Goal: Information Seeking & Learning: Compare options

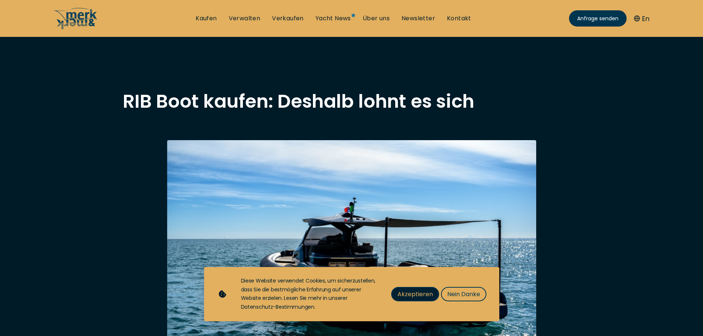
click at [409, 295] on span "Akzeptieren" at bounding box center [414, 294] width 35 height 9
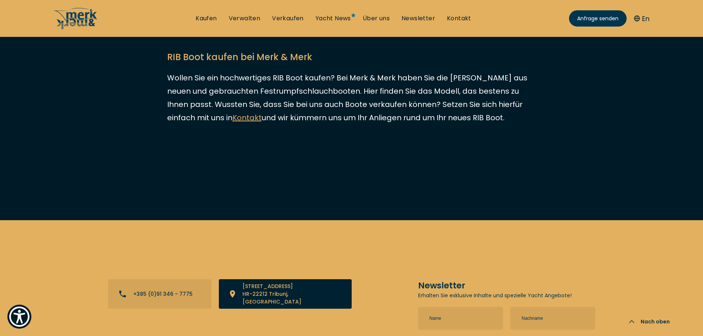
scroll to position [2117, 0]
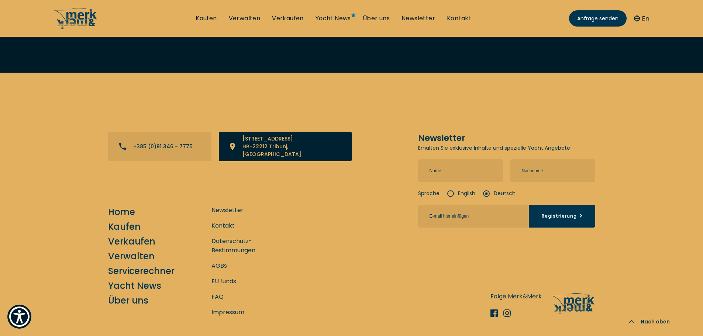
click at [264, 132] on link "View directions on a map" at bounding box center [285, 147] width 133 height 30
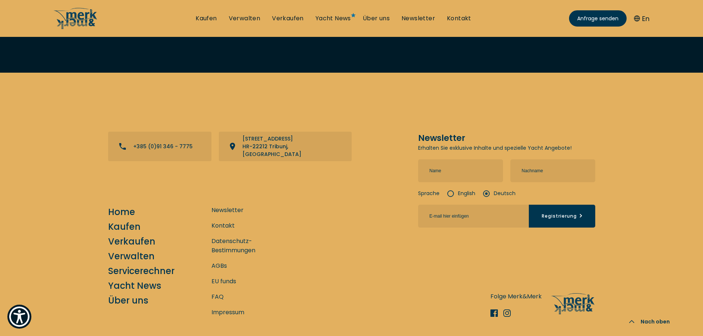
scroll to position [2044, 0]
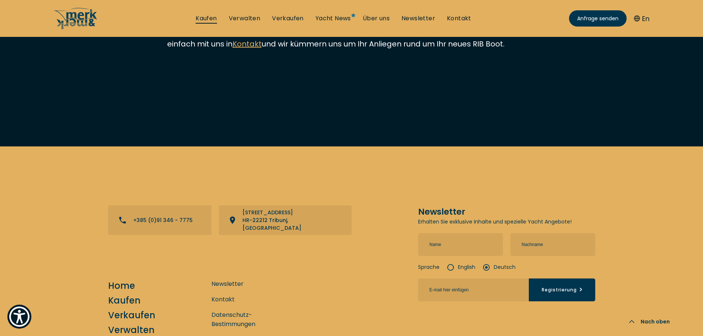
click at [204, 17] on link "Kaufen" at bounding box center [206, 18] width 21 height 8
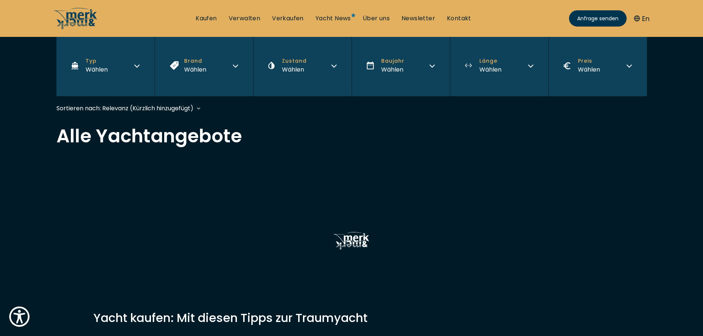
scroll to position [74, 0]
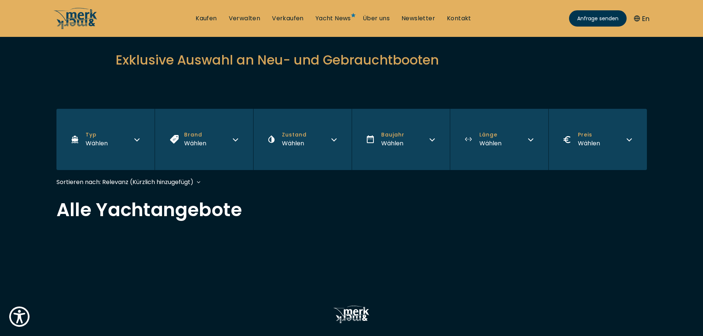
click at [142, 139] on button "Typ Wählen" at bounding box center [105, 139] width 98 height 61
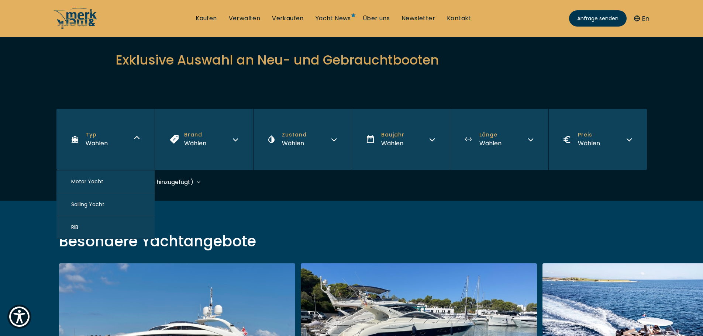
click at [129, 181] on button "Motor Yacht" at bounding box center [105, 181] width 98 height 23
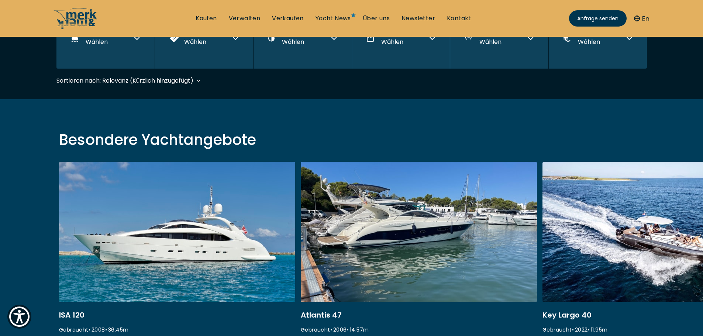
scroll to position [183, 0]
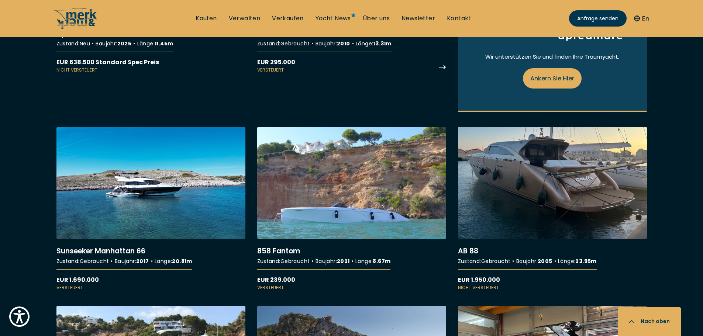
scroll to position [664, 0]
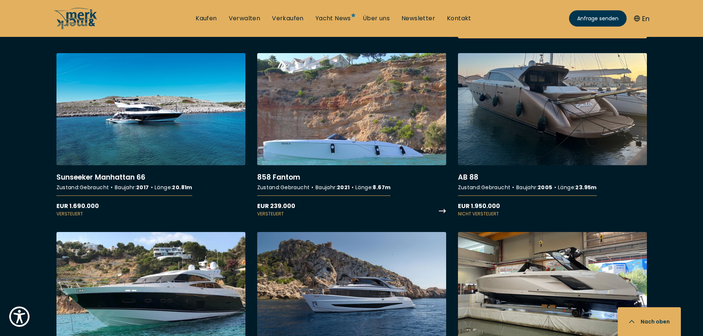
click at [336, 124] on link "More details about 858 Fantom" at bounding box center [351, 135] width 189 height 164
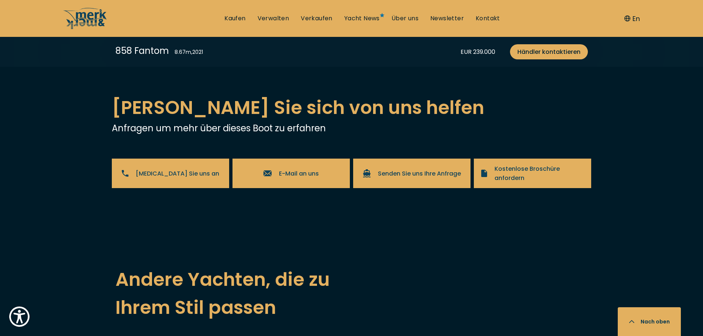
scroll to position [1407, 0]
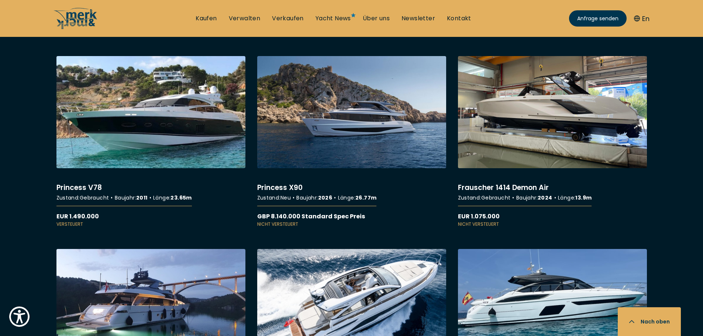
scroll to position [885, 0]
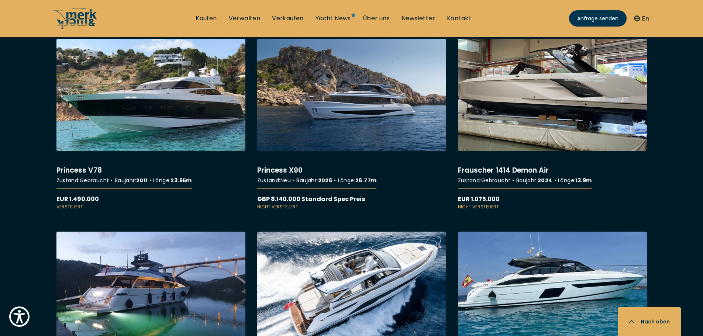
click at [536, 118] on link "More details about Frauscher 1414 Demon Air" at bounding box center [552, 125] width 189 height 172
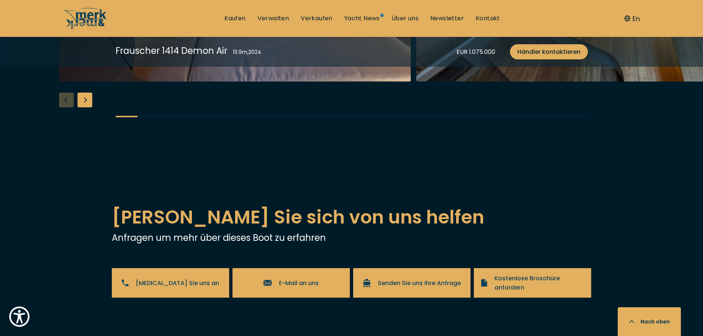
scroll to position [1274, 0]
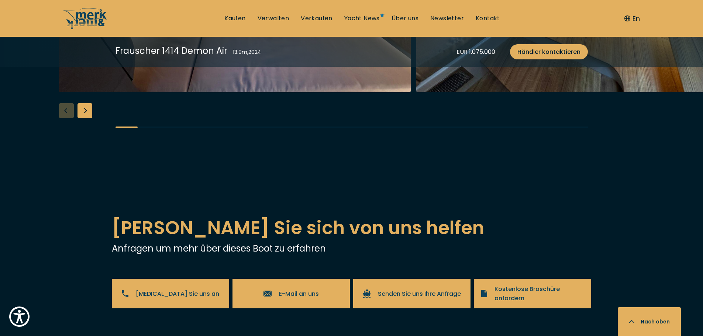
click at [80, 118] on div "Next slide" at bounding box center [84, 110] width 15 height 15
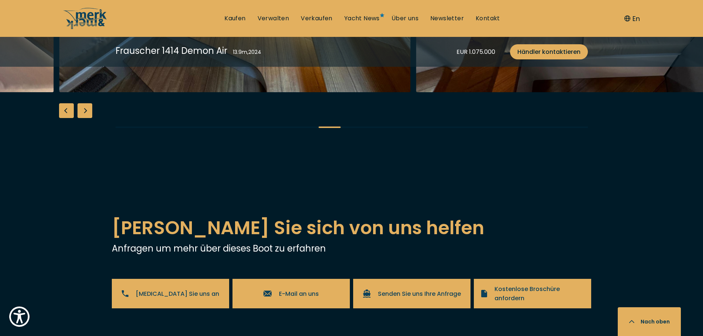
click at [80, 118] on div "Next slide" at bounding box center [84, 110] width 15 height 15
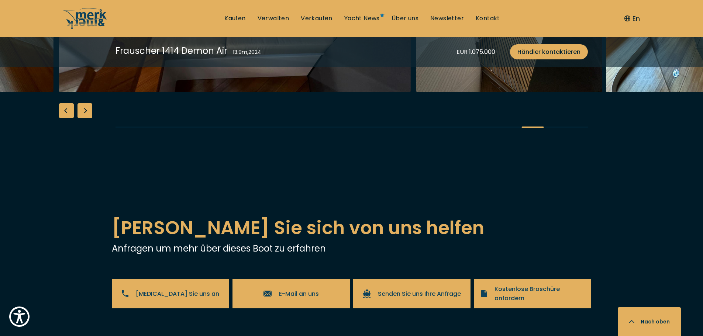
click at [80, 118] on div "Next slide" at bounding box center [84, 110] width 15 height 15
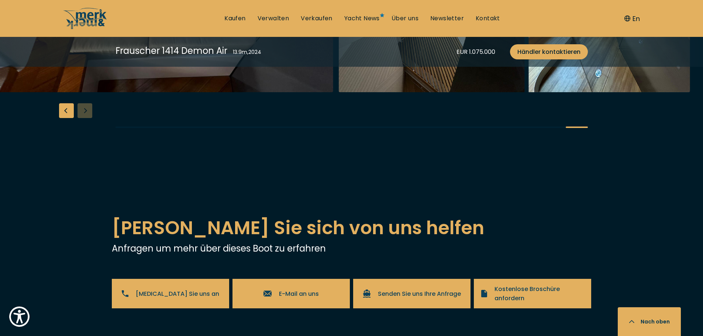
click at [65, 118] on div "Previous slide" at bounding box center [66, 110] width 15 height 15
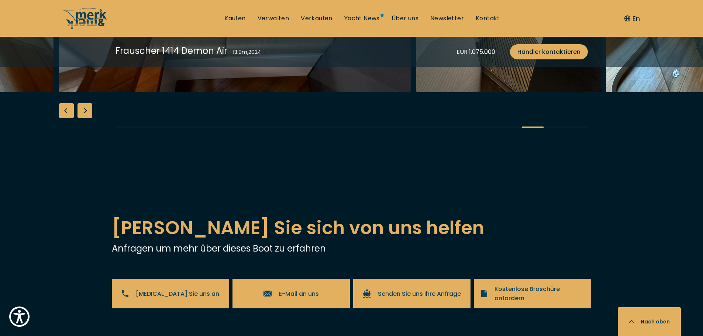
click at [65, 118] on div "Previous slide" at bounding box center [66, 110] width 15 height 15
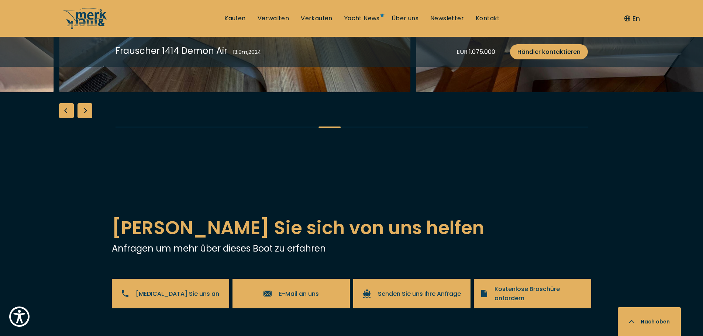
click at [65, 118] on div "Previous slide" at bounding box center [66, 110] width 15 height 15
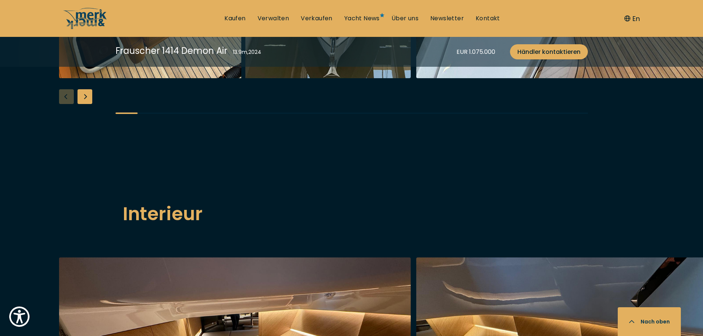
scroll to position [885, 0]
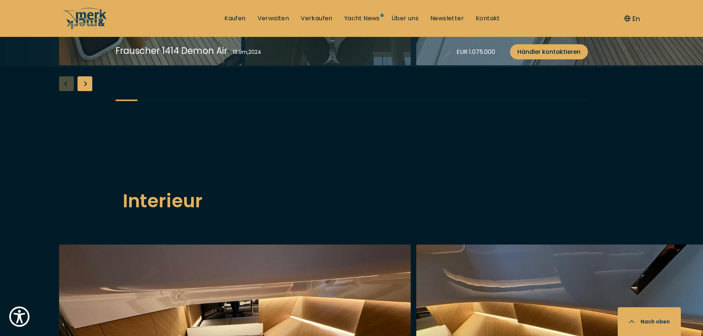
click at [84, 91] on div "Next slide" at bounding box center [84, 83] width 15 height 15
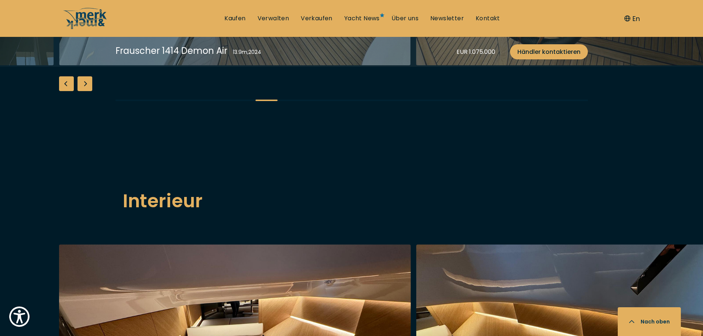
click at [84, 91] on div "Next slide" at bounding box center [84, 83] width 15 height 15
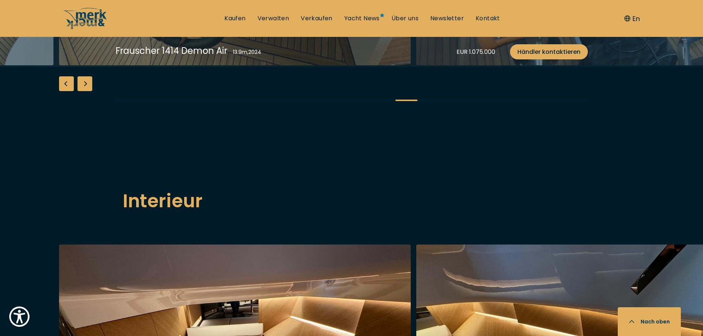
click at [84, 91] on div "Next slide" at bounding box center [84, 83] width 15 height 15
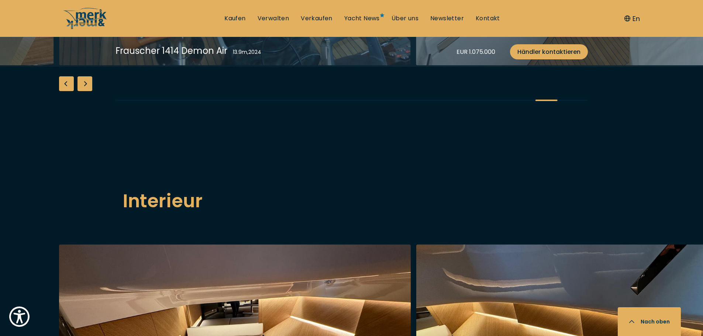
click at [84, 91] on div "Next slide" at bounding box center [84, 83] width 15 height 15
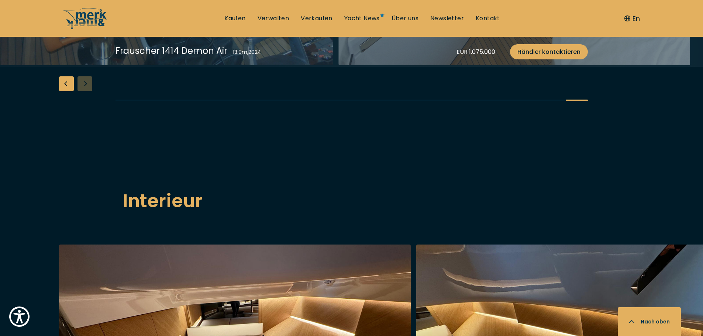
click at [63, 91] on div "Previous slide" at bounding box center [66, 83] width 15 height 15
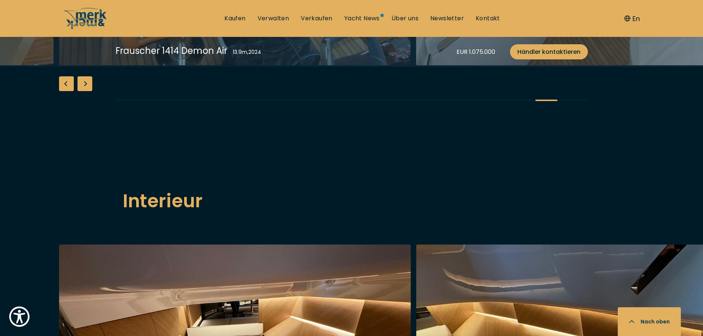
click at [63, 91] on div "Previous slide" at bounding box center [66, 83] width 15 height 15
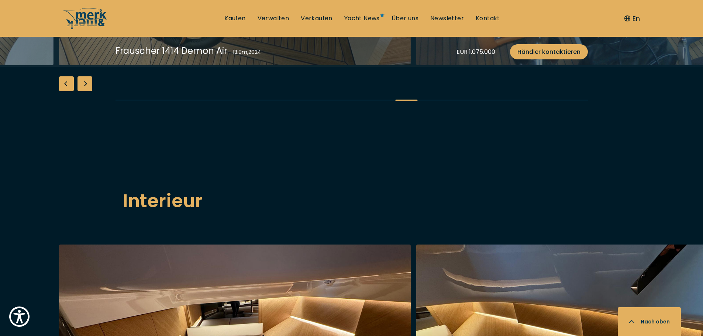
click at [63, 91] on div "Previous slide" at bounding box center [66, 83] width 15 height 15
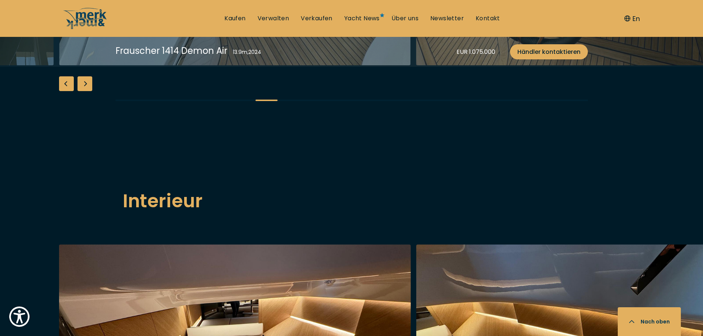
click at [63, 91] on div "Previous slide" at bounding box center [66, 83] width 15 height 15
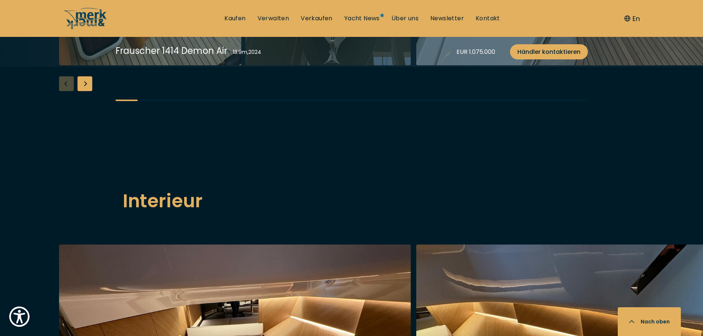
click at [88, 91] on div "Next slide" at bounding box center [84, 83] width 15 height 15
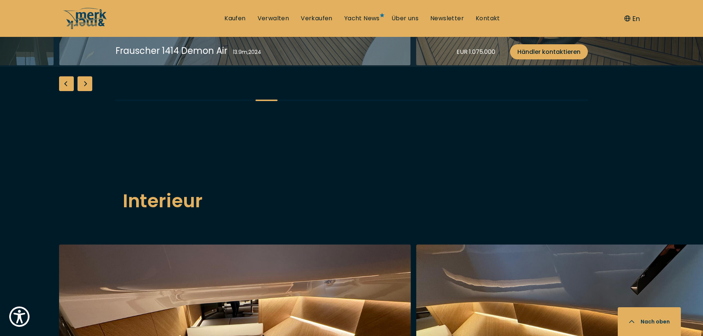
click at [88, 91] on div "Next slide" at bounding box center [84, 83] width 15 height 15
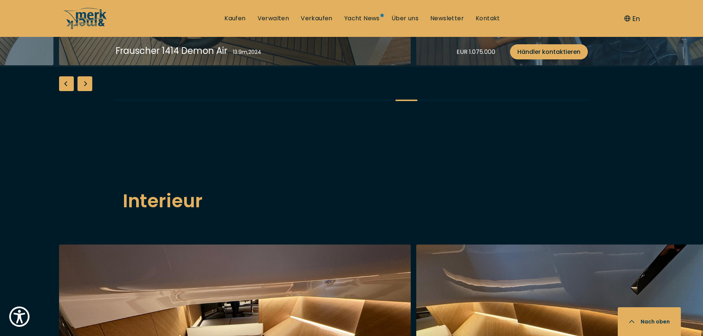
click at [88, 91] on div "Next slide" at bounding box center [84, 83] width 15 height 15
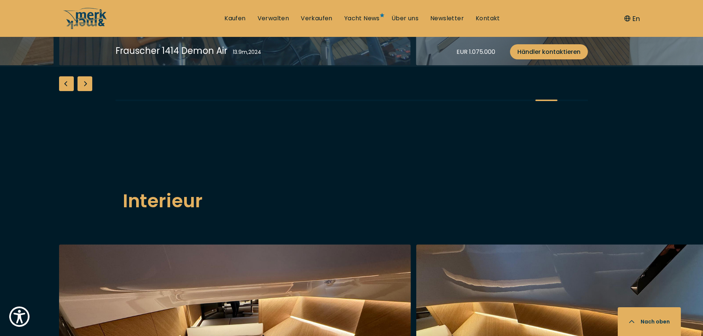
click at [88, 91] on div "Next slide" at bounding box center [84, 83] width 15 height 15
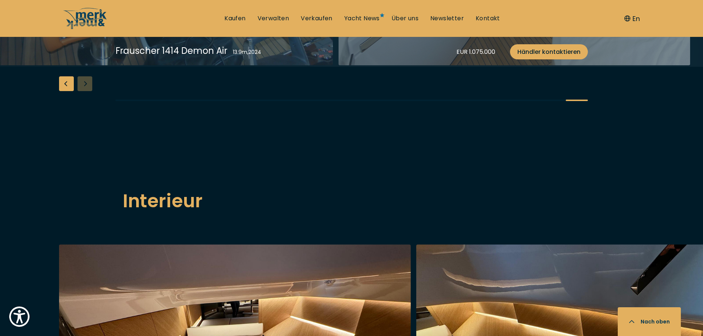
click at [63, 91] on div "Previous slide" at bounding box center [66, 83] width 15 height 15
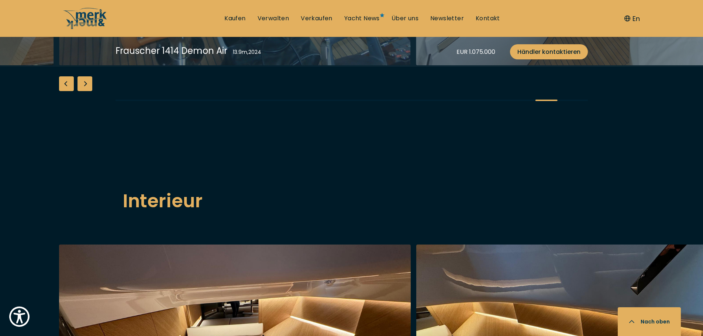
click at [63, 91] on div "Previous slide" at bounding box center [66, 83] width 15 height 15
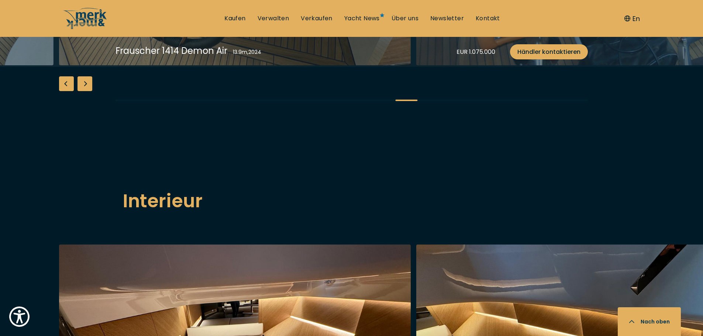
click at [63, 91] on div "Previous slide" at bounding box center [66, 83] width 15 height 15
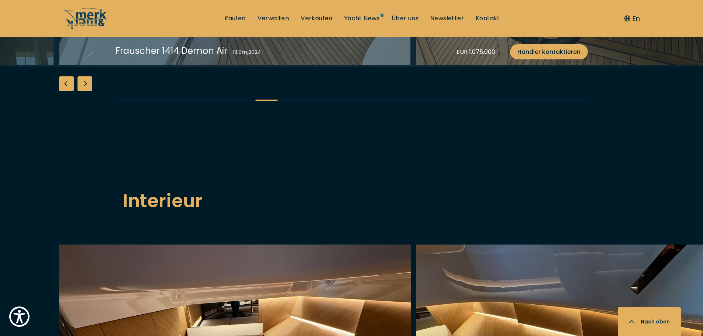
click at [63, 91] on div "Previous slide" at bounding box center [66, 83] width 15 height 15
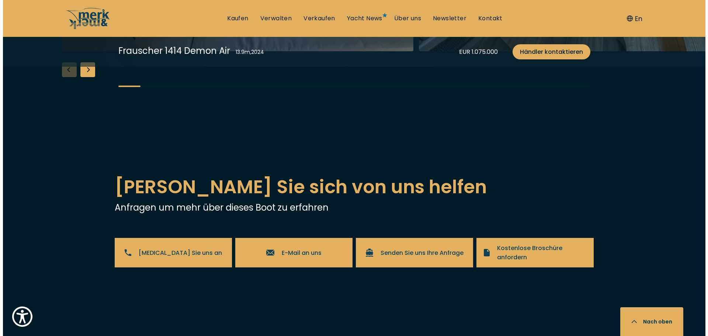
scroll to position [1328, 0]
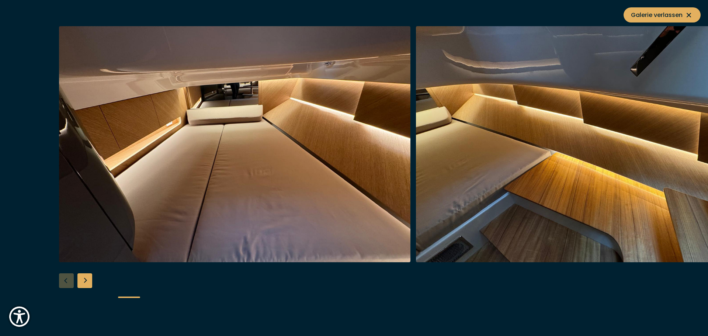
click at [91, 275] on div "Next slide" at bounding box center [84, 280] width 15 height 15
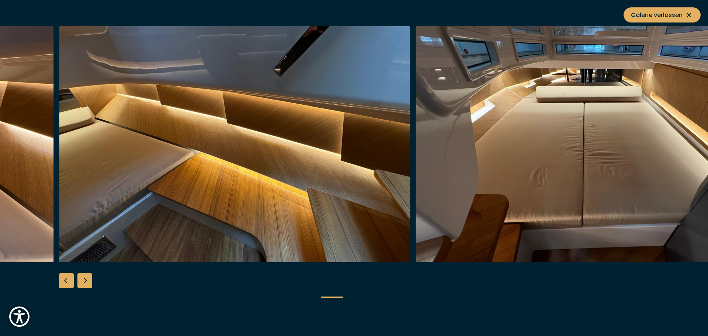
click at [91, 275] on div "Next slide" at bounding box center [84, 280] width 15 height 15
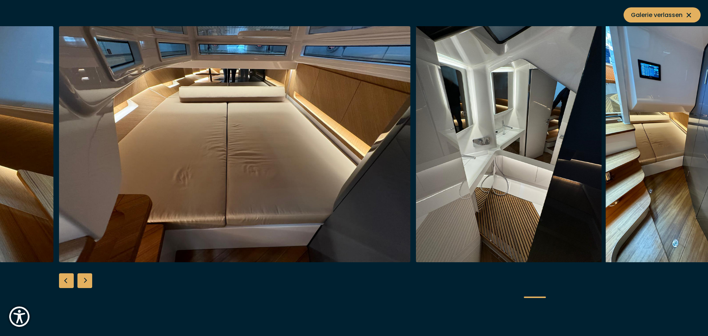
click at [91, 275] on div "Next slide" at bounding box center [84, 280] width 15 height 15
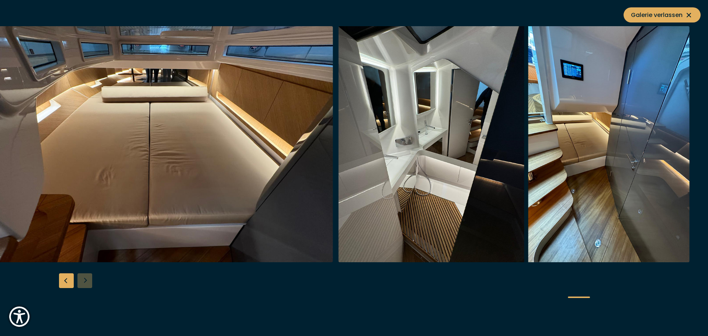
click at [91, 275] on div at bounding box center [354, 168] width 708 height 284
click at [65, 278] on div "Previous slide" at bounding box center [66, 280] width 15 height 15
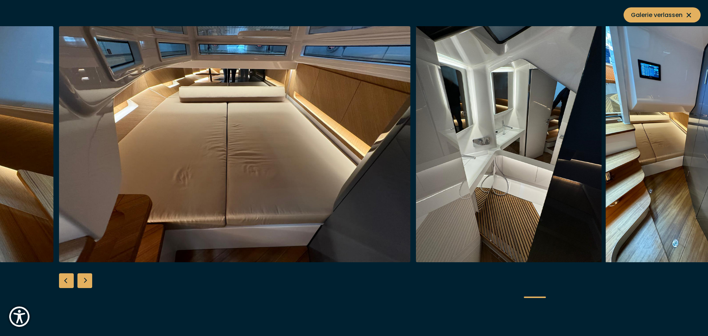
click at [80, 280] on div "Next slide" at bounding box center [84, 280] width 15 height 15
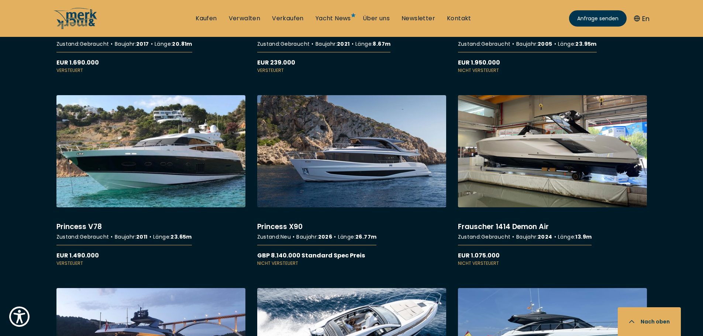
scroll to position [812, 0]
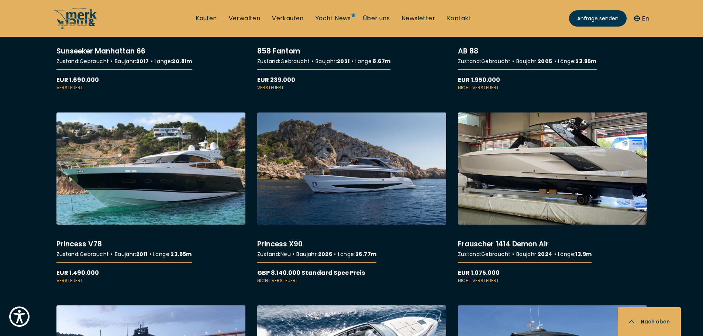
click at [517, 165] on link "More details about Frauscher 1414 Demon Air" at bounding box center [552, 199] width 189 height 172
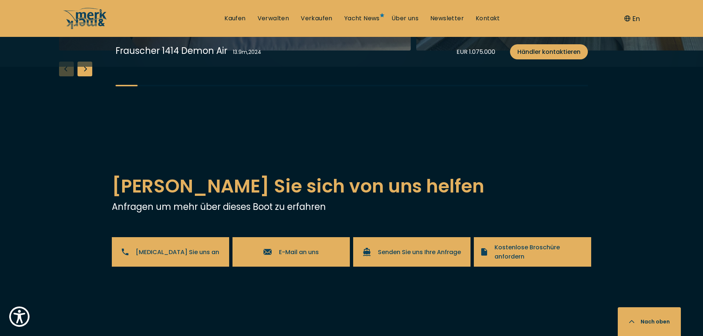
scroll to position [1328, 0]
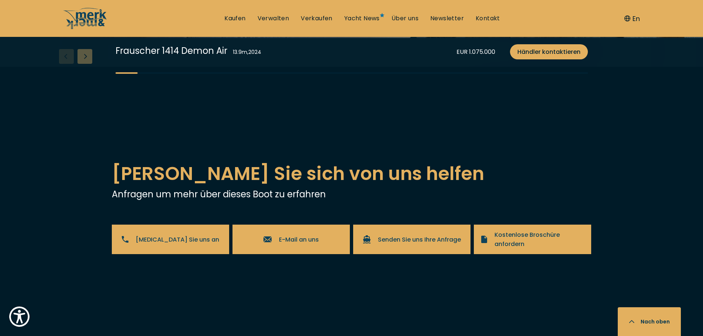
click at [84, 64] on div "Next slide" at bounding box center [84, 56] width 15 height 15
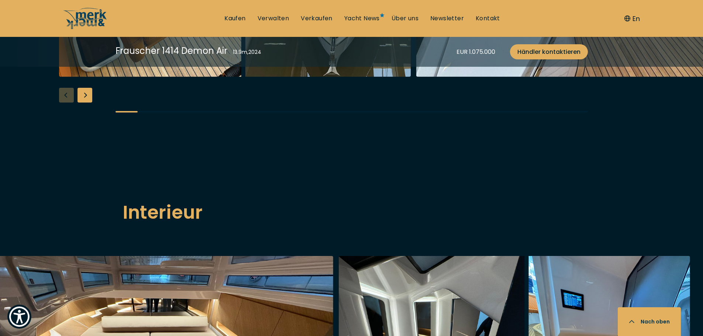
scroll to position [885, 0]
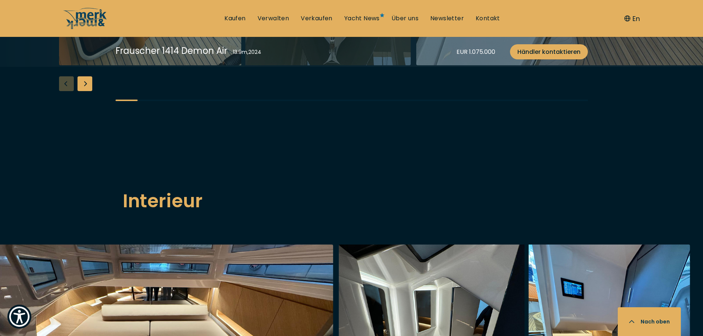
click at [87, 91] on div "Next slide" at bounding box center [84, 83] width 15 height 15
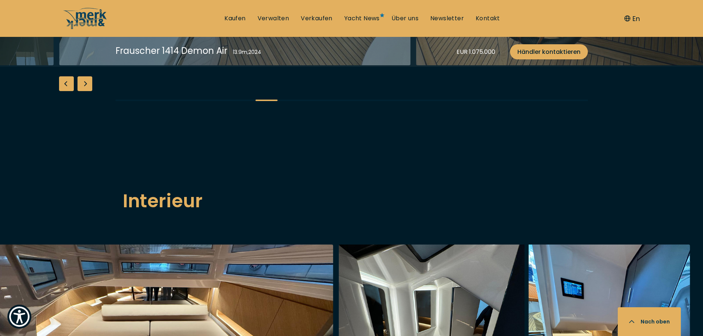
click at [87, 91] on div "Next slide" at bounding box center [84, 83] width 15 height 15
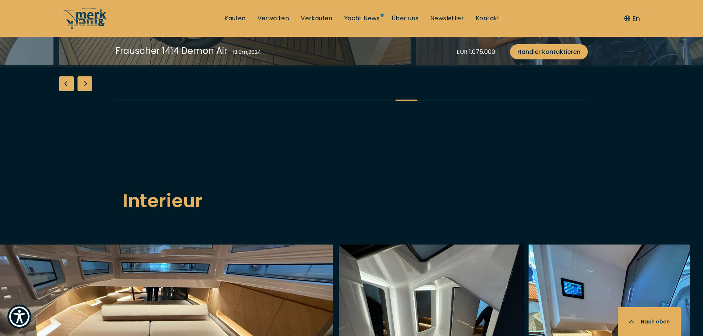
click at [87, 91] on div "Next slide" at bounding box center [84, 83] width 15 height 15
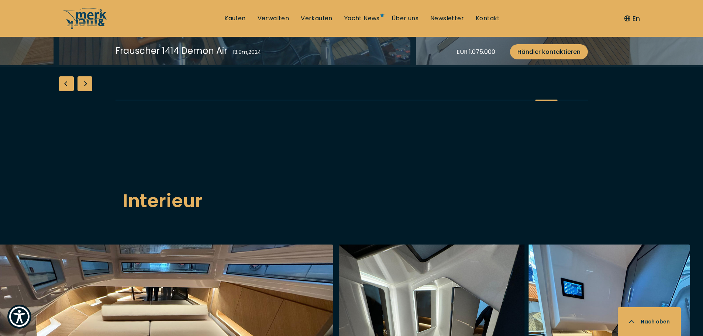
click at [87, 91] on div "Next slide" at bounding box center [84, 83] width 15 height 15
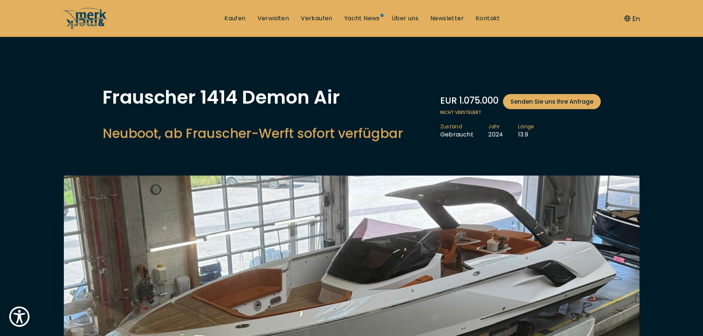
scroll to position [0, 0]
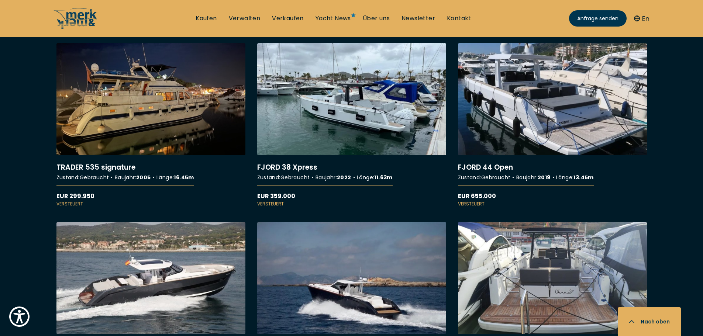
scroll to position [1254, 0]
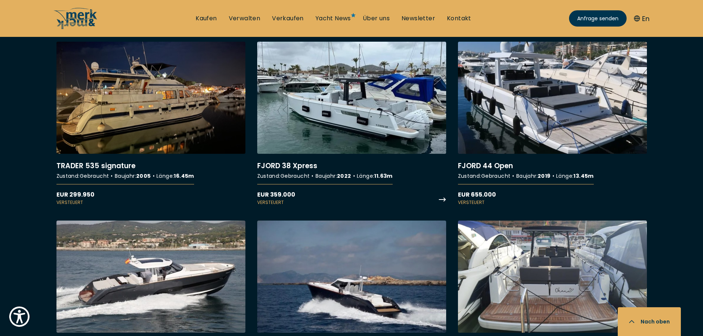
click at [335, 110] on link "More details about FJORD 38 Xpress" at bounding box center [351, 124] width 189 height 164
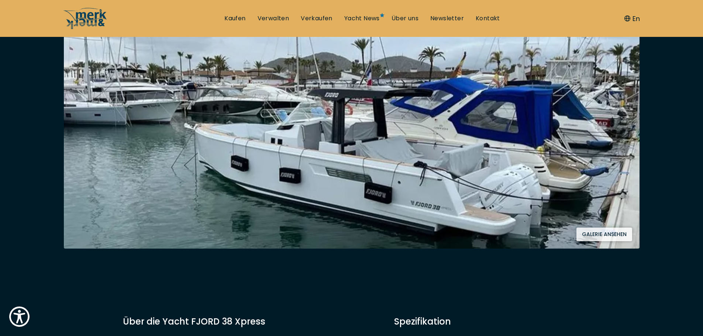
scroll to position [148, 0]
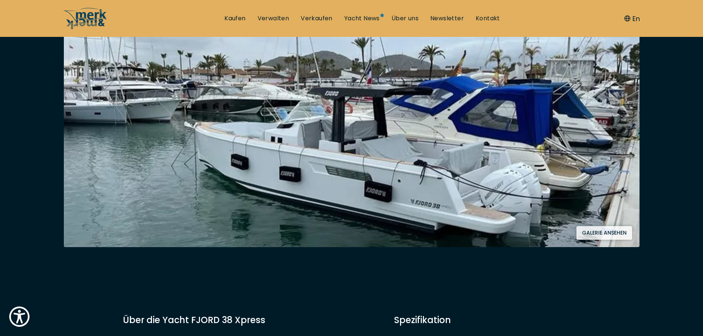
click at [459, 163] on img at bounding box center [351, 135] width 575 height 225
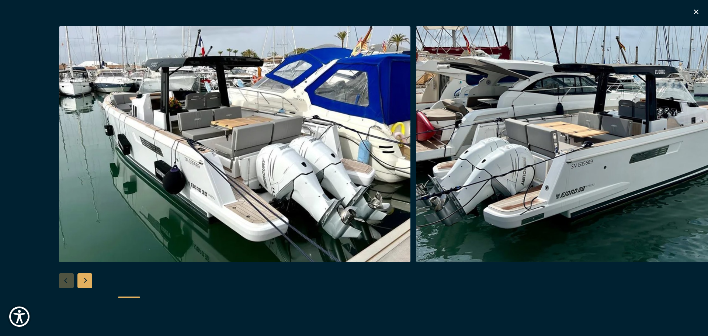
click at [79, 280] on div "Next slide" at bounding box center [84, 280] width 15 height 15
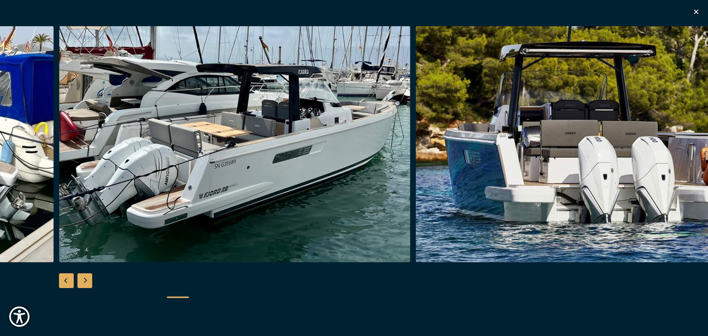
click at [79, 280] on div "Next slide" at bounding box center [84, 280] width 15 height 15
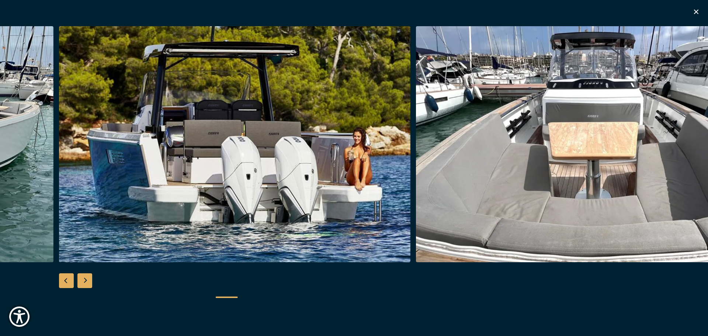
click at [79, 280] on div "Next slide" at bounding box center [84, 280] width 15 height 15
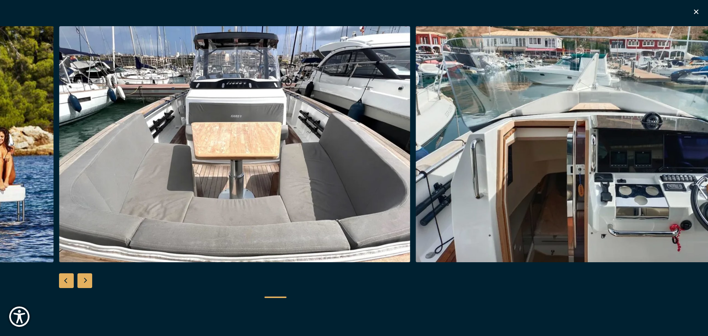
click at [79, 280] on div "Next slide" at bounding box center [84, 280] width 15 height 15
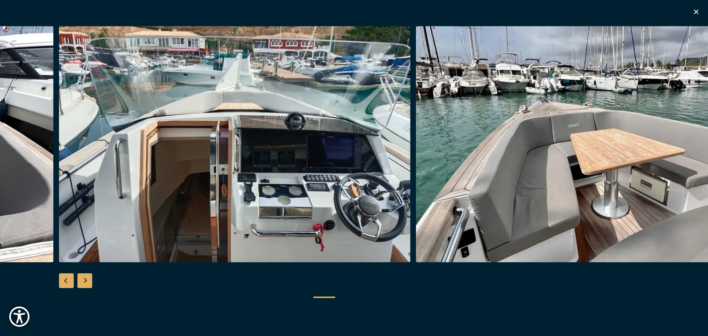
click at [79, 280] on div "Next slide" at bounding box center [84, 280] width 15 height 15
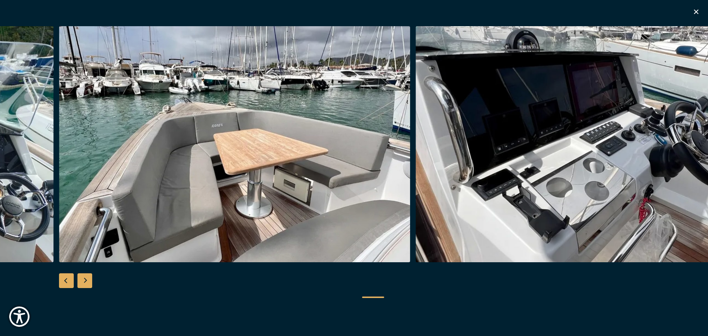
click at [79, 280] on div "Next slide" at bounding box center [84, 280] width 15 height 15
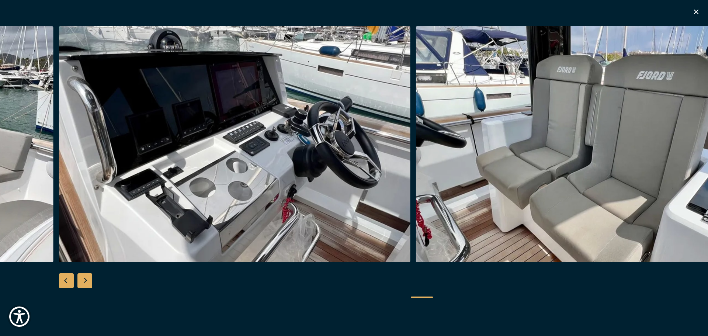
click at [79, 280] on div "Next slide" at bounding box center [84, 280] width 15 height 15
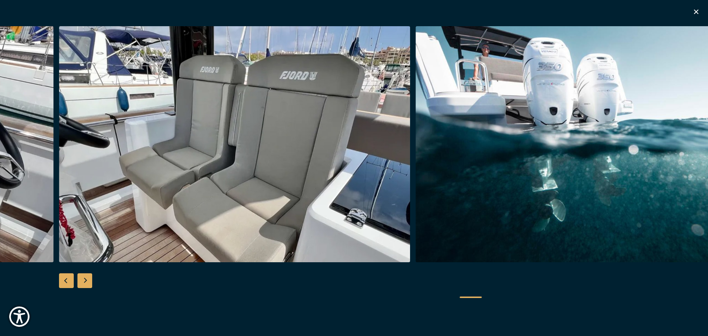
click at [88, 284] on div "Next slide" at bounding box center [84, 280] width 15 height 15
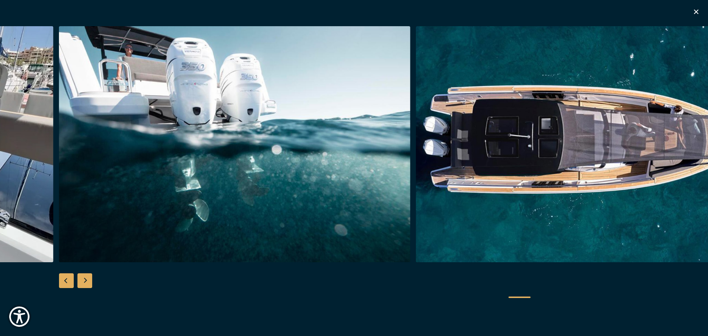
click at [88, 284] on div "Next slide" at bounding box center [84, 280] width 15 height 15
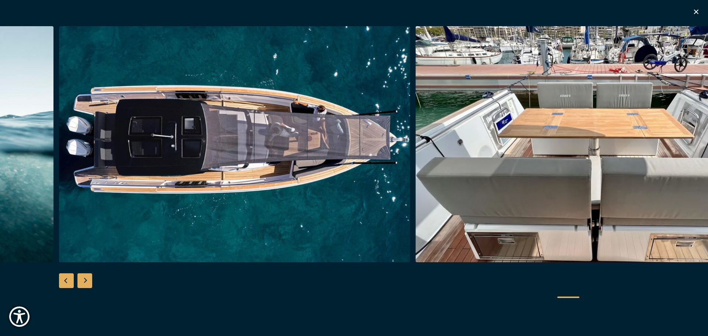
click at [88, 284] on div "Next slide" at bounding box center [84, 280] width 15 height 15
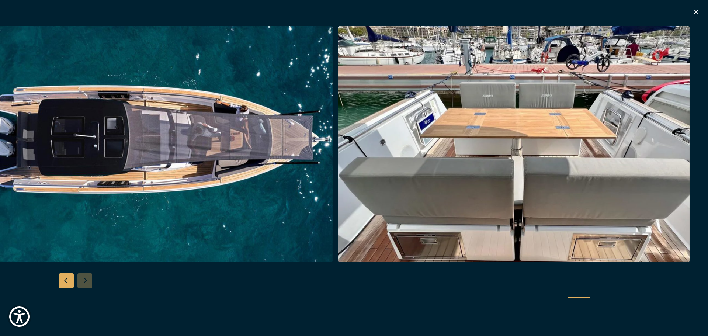
click at [88, 284] on div at bounding box center [354, 168] width 708 height 284
click at [65, 280] on div "Previous slide" at bounding box center [66, 280] width 15 height 15
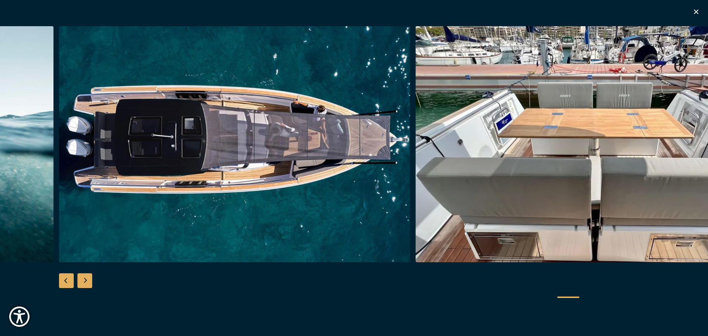
click at [65, 280] on div "Previous slide" at bounding box center [66, 280] width 15 height 15
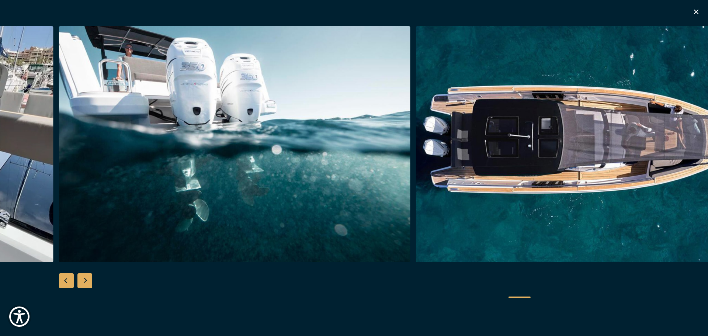
click at [65, 280] on div "Previous slide" at bounding box center [66, 280] width 15 height 15
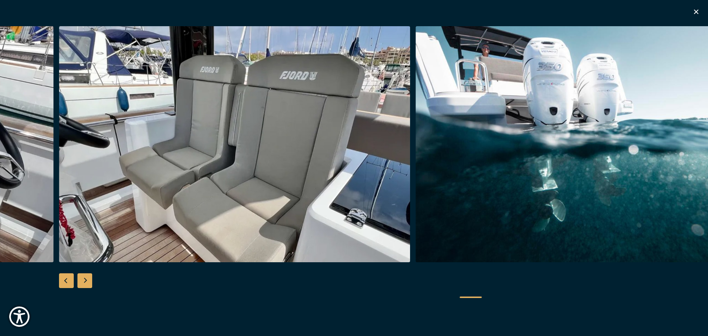
click at [65, 280] on div "Previous slide" at bounding box center [66, 280] width 15 height 15
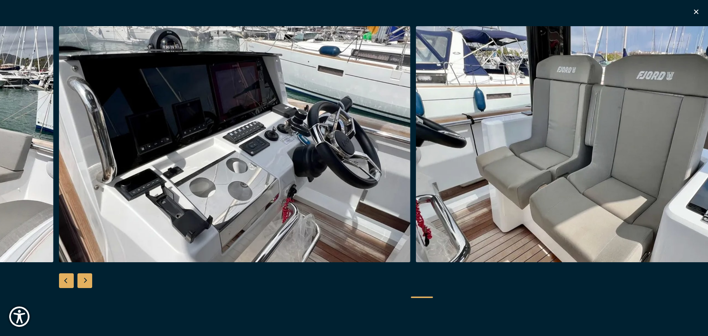
click at [65, 280] on div "Previous slide" at bounding box center [66, 280] width 15 height 15
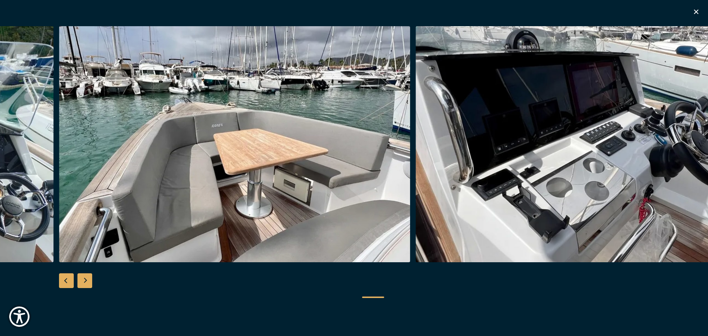
click at [65, 280] on div "Previous slide" at bounding box center [66, 280] width 15 height 15
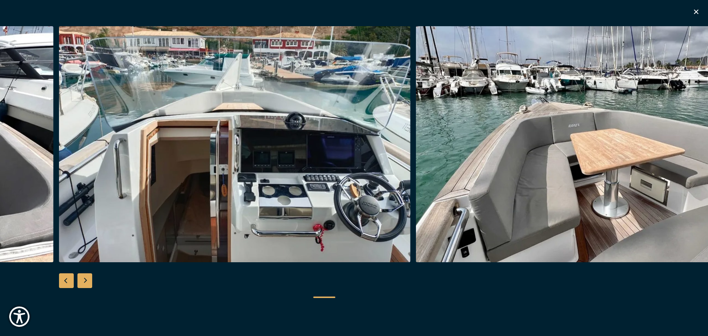
click at [65, 280] on div "Previous slide" at bounding box center [66, 280] width 15 height 15
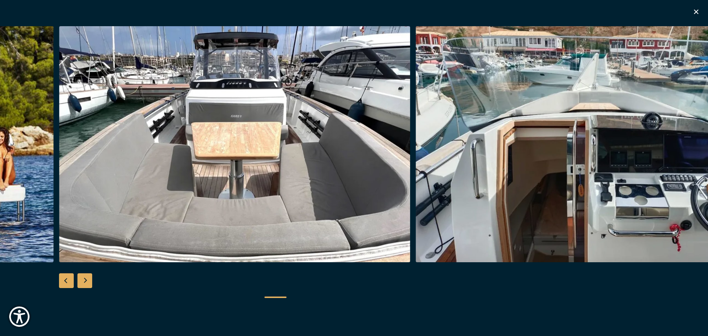
click at [65, 280] on div "Previous slide" at bounding box center [66, 280] width 15 height 15
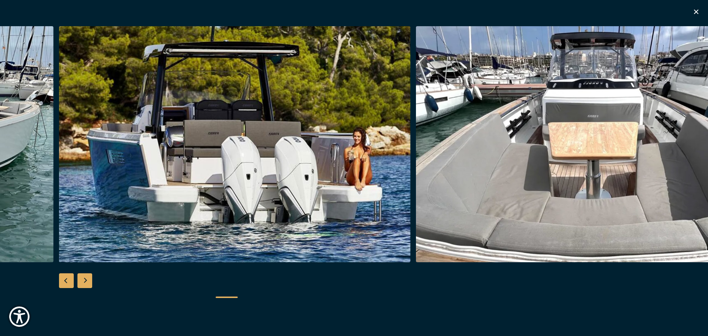
click at [65, 280] on div "Previous slide" at bounding box center [66, 280] width 15 height 15
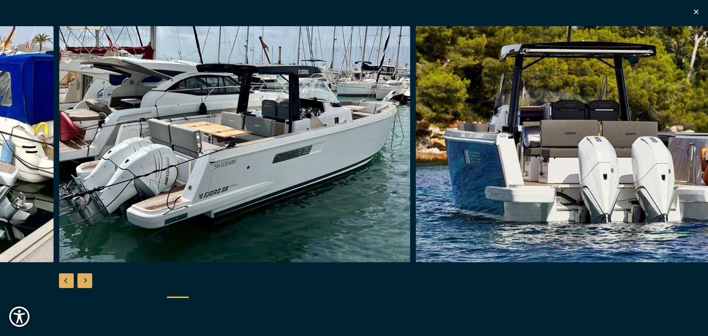
click at [65, 280] on div "Previous slide" at bounding box center [66, 280] width 15 height 15
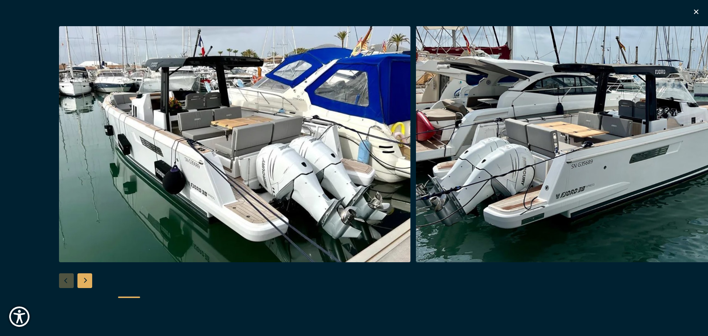
click at [65, 280] on div at bounding box center [354, 168] width 708 height 284
click at [694, 10] on icon "button" at bounding box center [696, 11] width 9 height 9
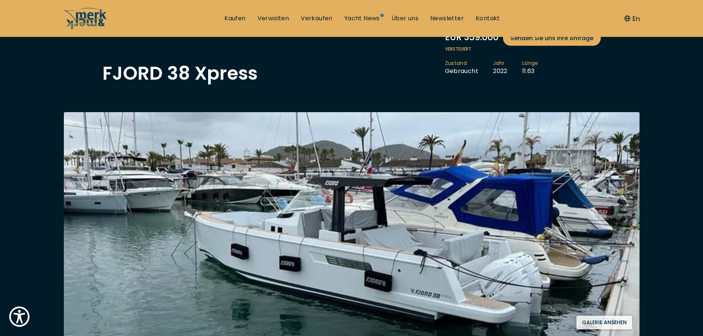
scroll to position [74, 0]
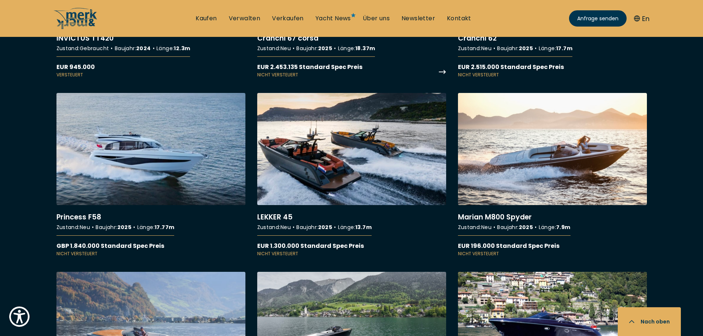
scroll to position [1771, 0]
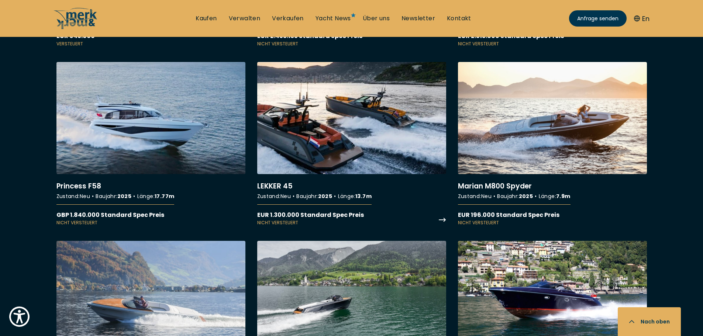
click at [337, 140] on link "More details about LEKKER 45" at bounding box center [351, 144] width 189 height 164
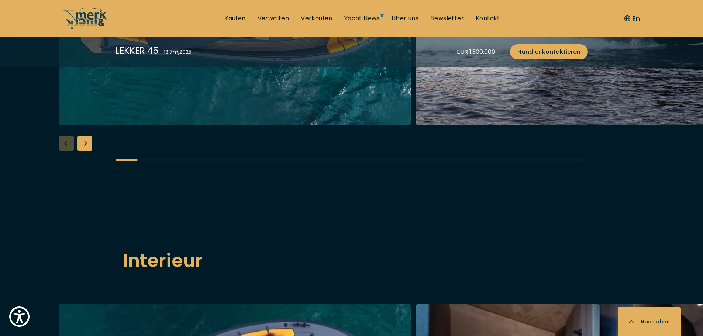
scroll to position [959, 0]
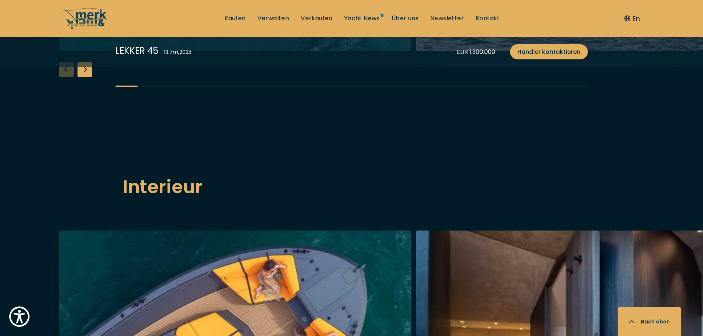
click at [90, 77] on div "Next slide" at bounding box center [84, 69] width 15 height 15
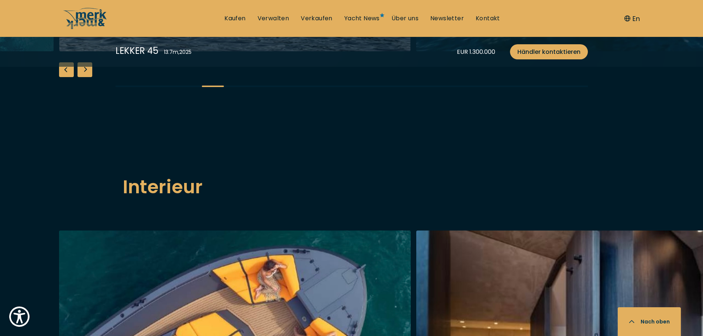
click at [90, 77] on div "Next slide" at bounding box center [84, 69] width 15 height 15
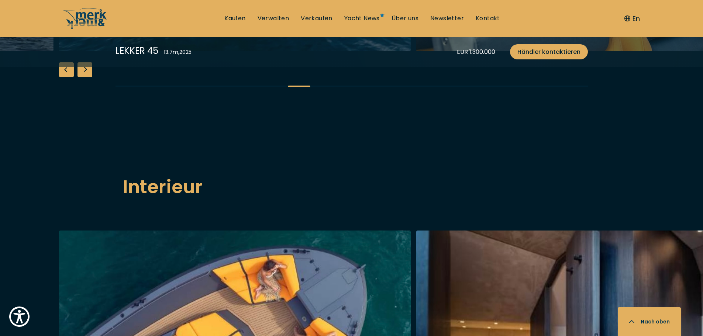
click at [90, 77] on div "Next slide" at bounding box center [84, 69] width 15 height 15
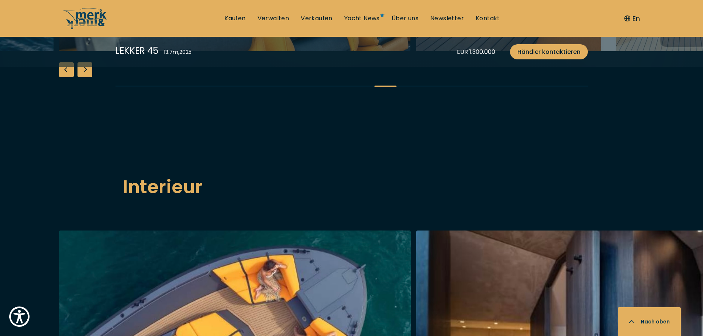
click at [90, 77] on div "Next slide" at bounding box center [84, 69] width 15 height 15
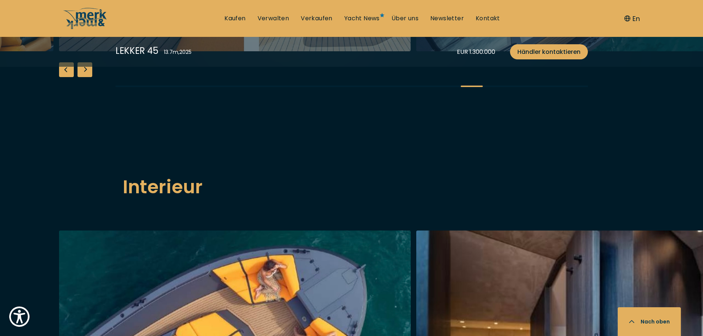
click at [90, 77] on div "Next slide" at bounding box center [84, 69] width 15 height 15
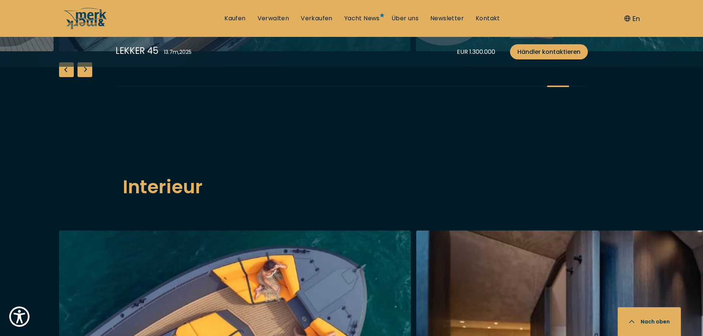
click at [90, 77] on div "Next slide" at bounding box center [84, 69] width 15 height 15
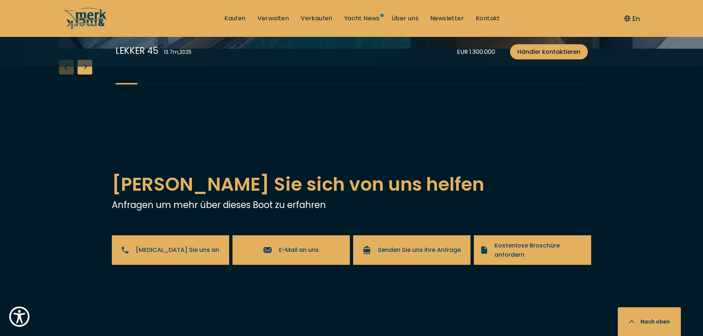
scroll to position [1402, 0]
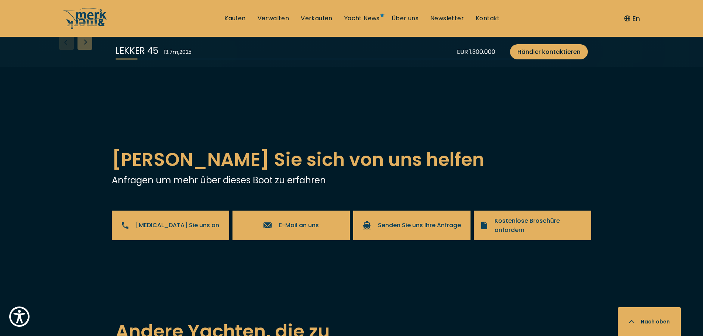
click at [88, 50] on div "Next slide" at bounding box center [84, 42] width 15 height 15
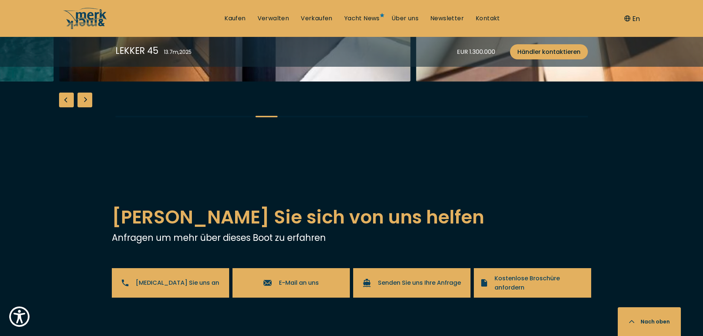
scroll to position [1328, 0]
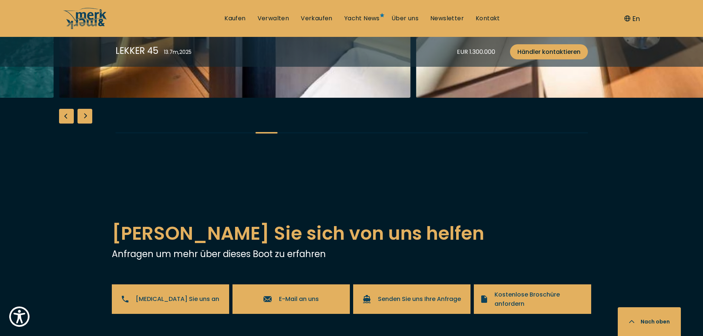
click at [87, 124] on div "Next slide" at bounding box center [84, 116] width 15 height 15
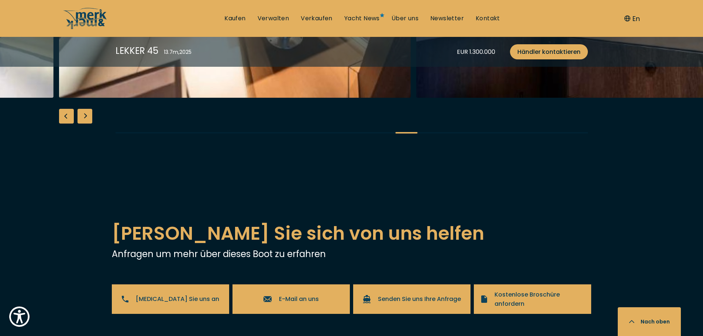
click at [87, 124] on div "Next slide" at bounding box center [84, 116] width 15 height 15
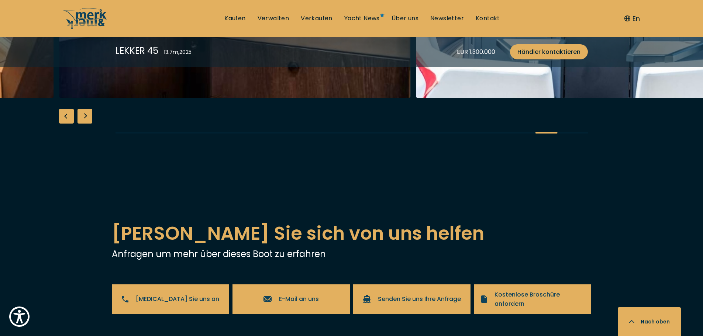
click at [87, 124] on div "Next slide" at bounding box center [84, 116] width 15 height 15
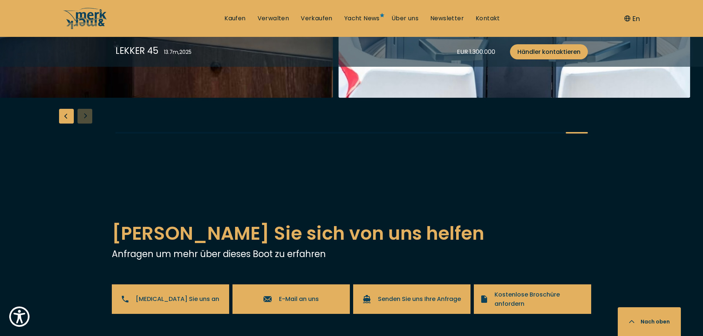
click at [87, 146] on div at bounding box center [351, 4] width 703 height 284
click at [61, 124] on div "Previous slide" at bounding box center [66, 116] width 15 height 15
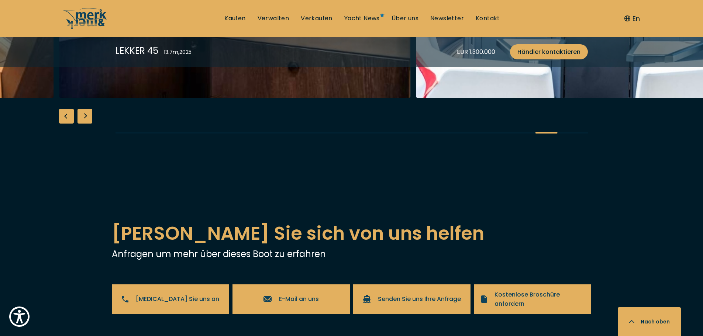
click at [61, 124] on div "Previous slide" at bounding box center [66, 116] width 15 height 15
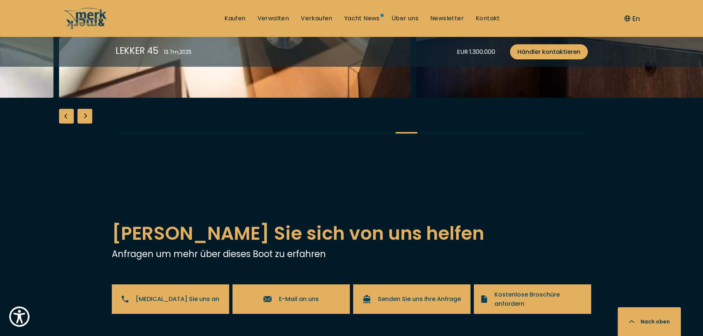
click at [61, 124] on div "Previous slide" at bounding box center [66, 116] width 15 height 15
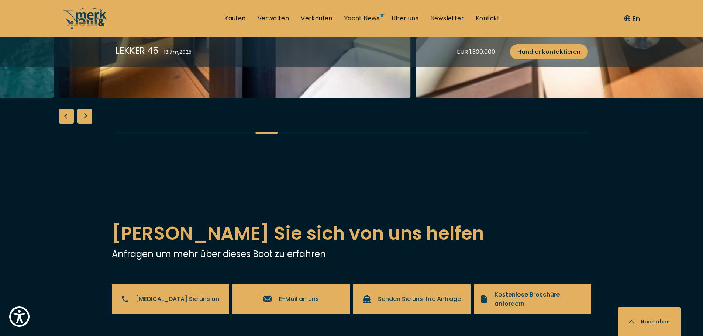
click at [61, 124] on div "Previous slide" at bounding box center [66, 116] width 15 height 15
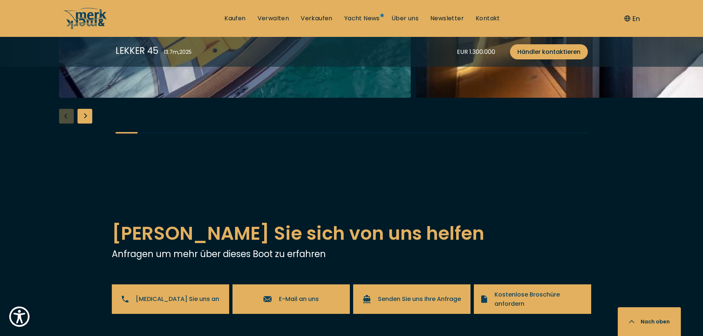
click at [82, 124] on div "Next slide" at bounding box center [84, 116] width 15 height 15
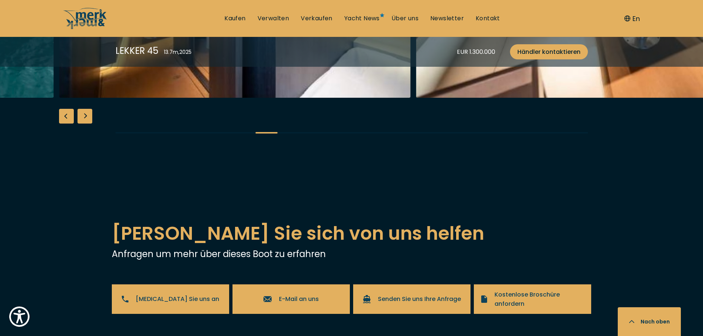
click at [82, 124] on div "Next slide" at bounding box center [84, 116] width 15 height 15
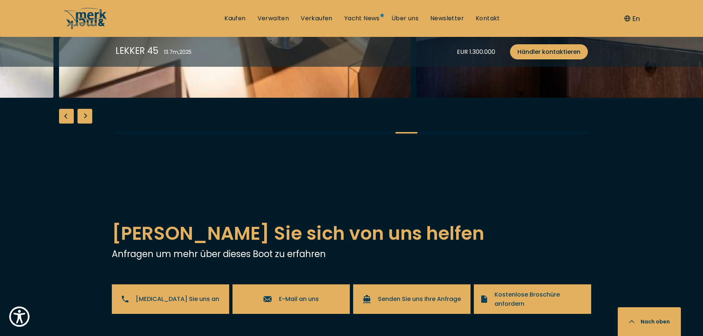
click at [82, 124] on div "Next slide" at bounding box center [84, 116] width 15 height 15
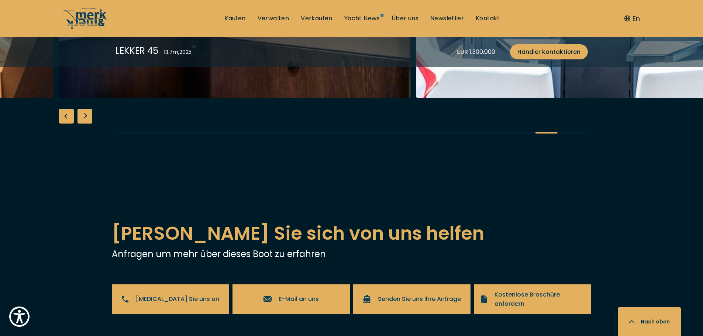
click at [82, 124] on div "Next slide" at bounding box center [84, 116] width 15 height 15
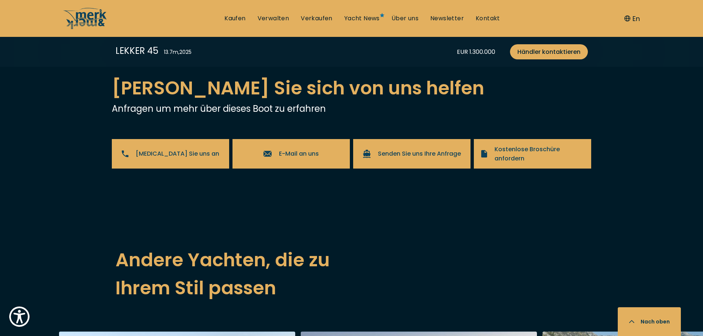
scroll to position [1476, 0]
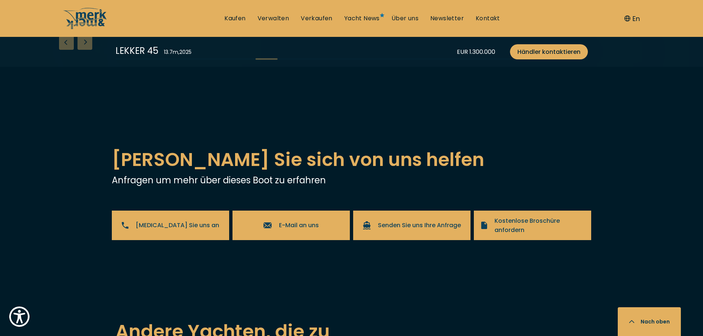
scroll to position [1328, 0]
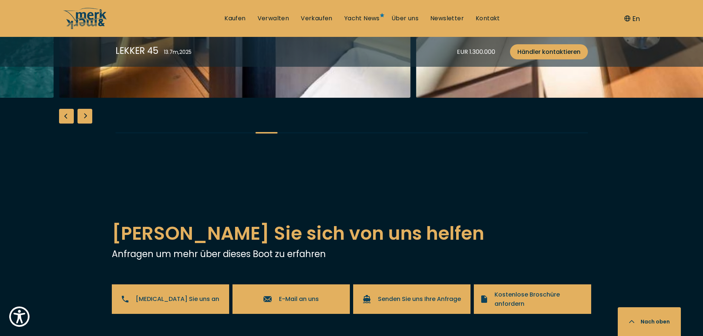
click at [84, 124] on div "Next slide" at bounding box center [84, 116] width 15 height 15
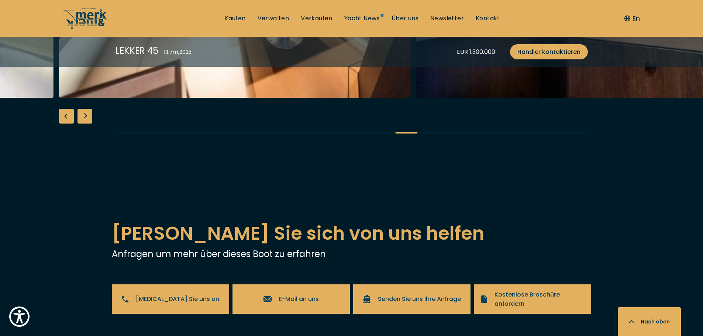
click at [84, 124] on div "Next slide" at bounding box center [84, 116] width 15 height 15
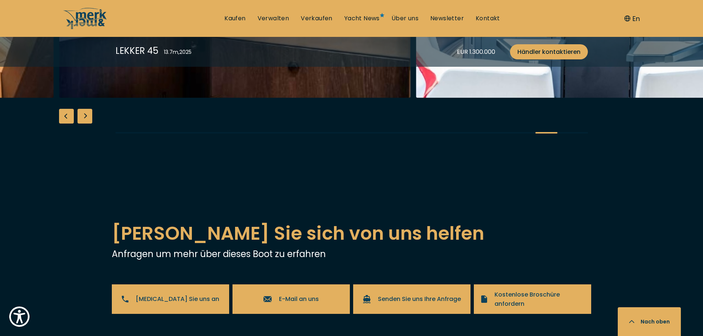
click at [84, 124] on div "Next slide" at bounding box center [84, 116] width 15 height 15
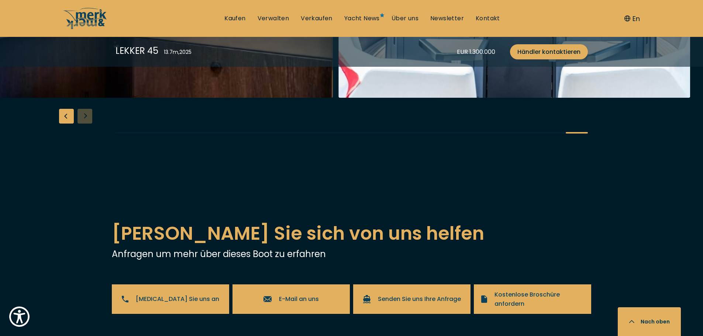
click at [84, 146] on div at bounding box center [351, 4] width 703 height 284
click at [66, 124] on div "Previous slide" at bounding box center [66, 116] width 15 height 15
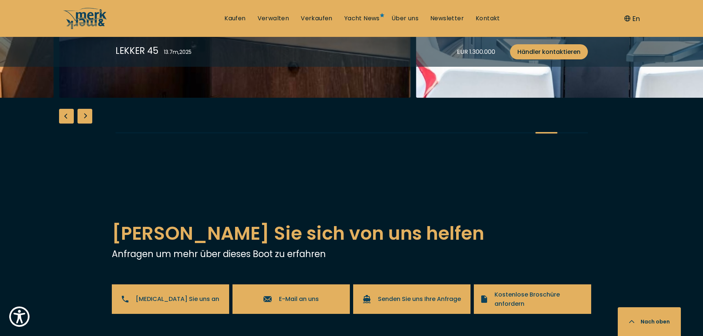
click at [66, 124] on div "Previous slide" at bounding box center [66, 116] width 15 height 15
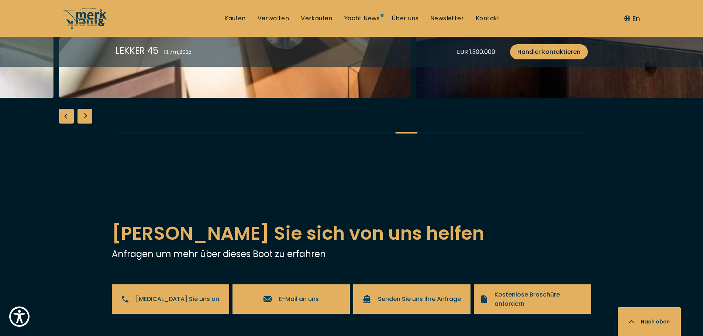
click at [66, 124] on div "Previous slide" at bounding box center [66, 116] width 15 height 15
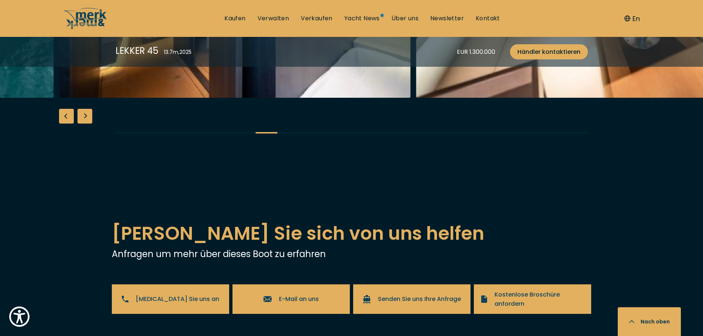
click at [66, 124] on div "Previous slide" at bounding box center [66, 116] width 15 height 15
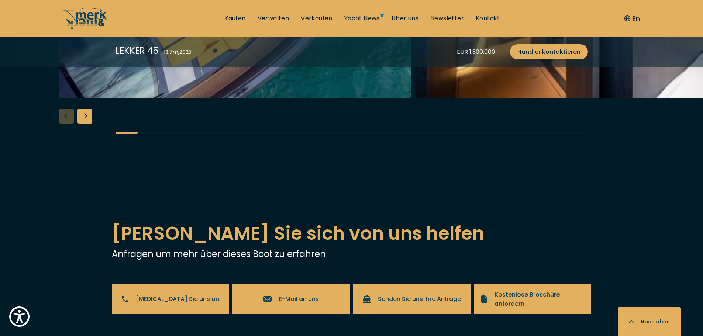
click at [66, 146] on div at bounding box center [351, 4] width 703 height 284
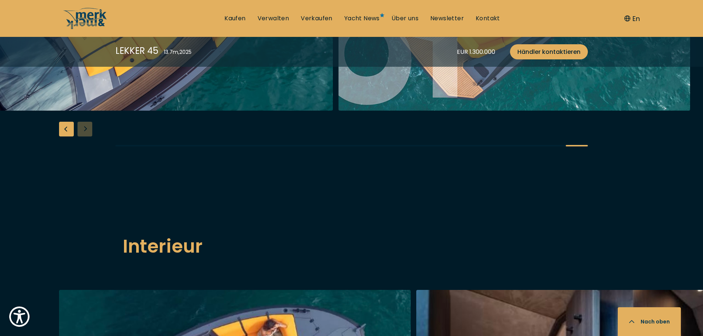
scroll to position [885, 0]
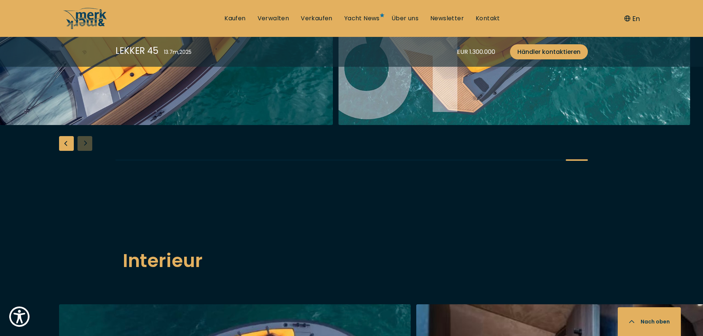
click at [153, 125] on img "button" at bounding box center [158, 7] width 352 height 236
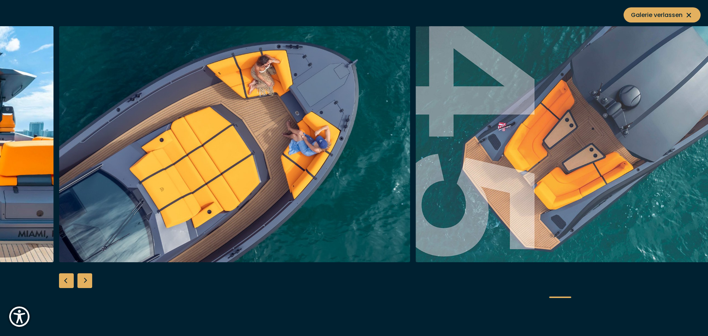
click at [91, 280] on div "Next slide" at bounding box center [84, 280] width 15 height 15
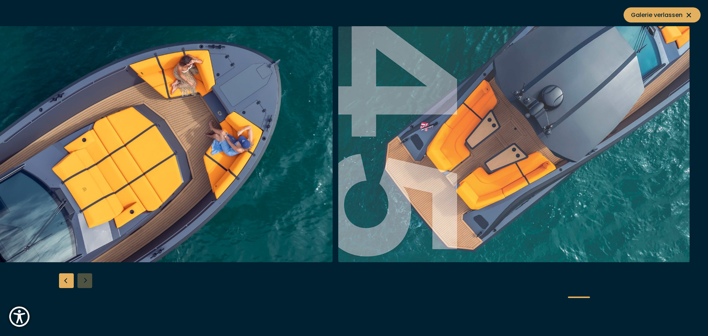
click at [91, 280] on div at bounding box center [354, 168] width 708 height 284
click at [69, 282] on div "Previous slide" at bounding box center [66, 280] width 15 height 15
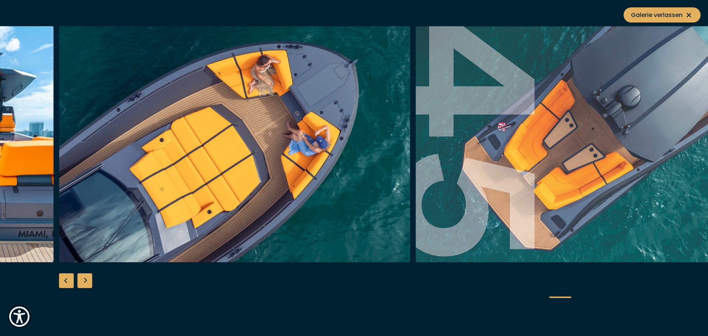
click at [69, 282] on div "Previous slide" at bounding box center [66, 280] width 15 height 15
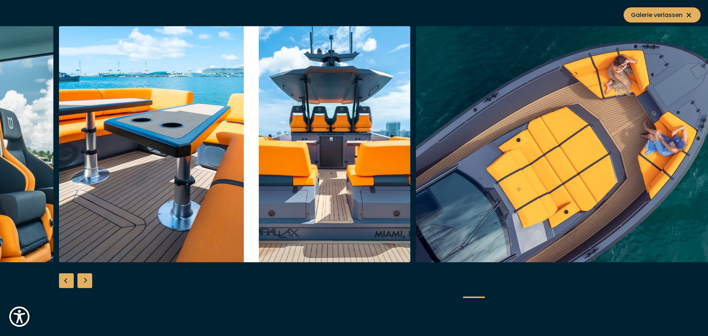
click at [69, 282] on div "Previous slide" at bounding box center [66, 280] width 15 height 15
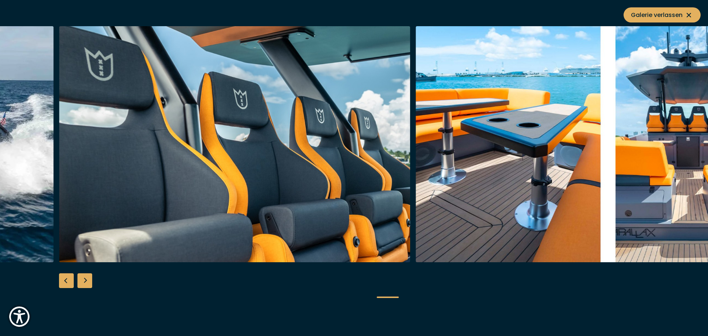
click at [88, 285] on div "Next slide" at bounding box center [84, 280] width 15 height 15
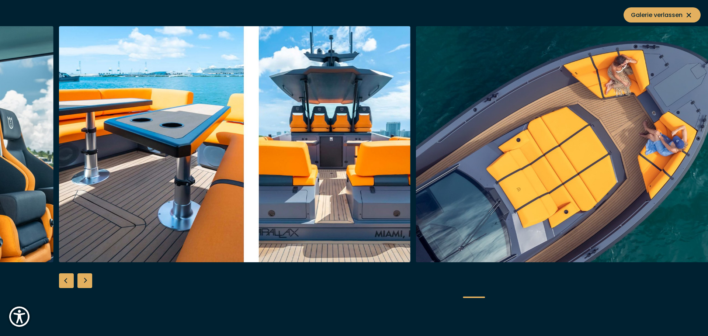
click at [67, 284] on div "Previous slide" at bounding box center [66, 280] width 15 height 15
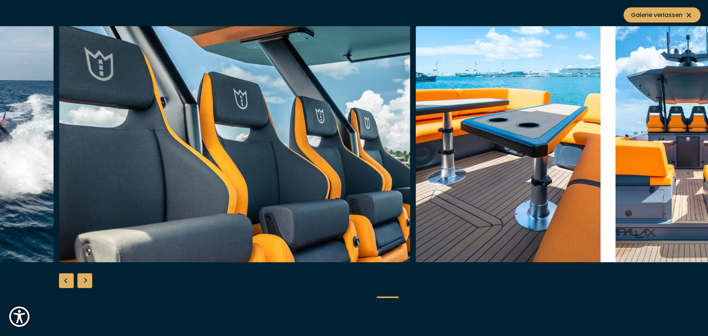
click at [67, 284] on div "Previous slide" at bounding box center [66, 280] width 15 height 15
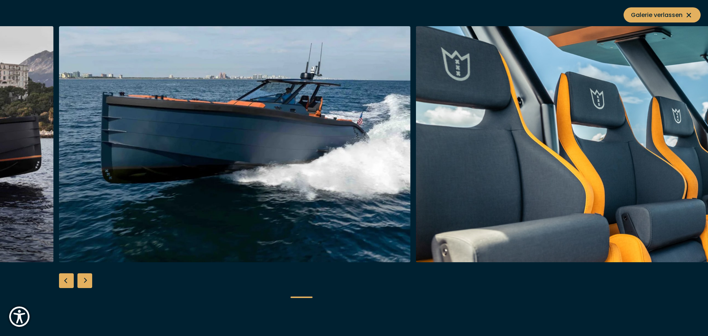
click at [67, 284] on div "Previous slide" at bounding box center [66, 280] width 15 height 15
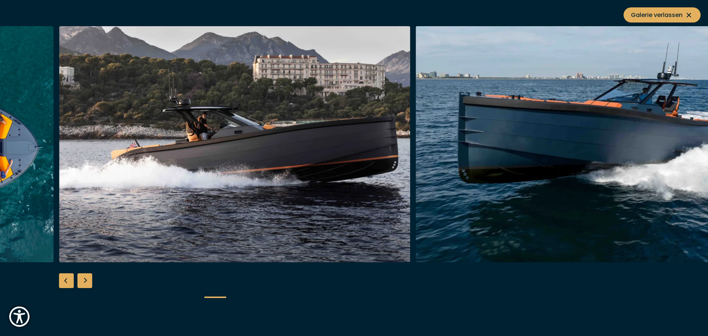
click at [67, 284] on div "Previous slide" at bounding box center [66, 280] width 15 height 15
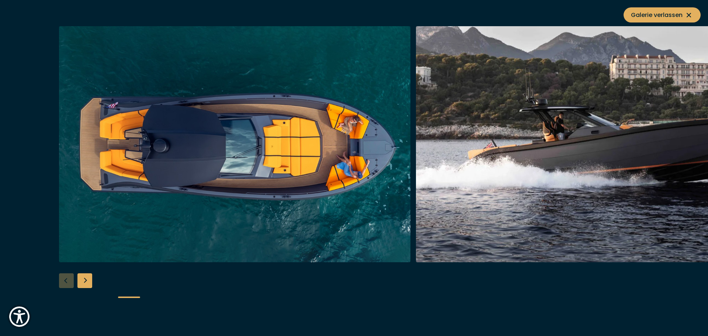
click at [67, 284] on div at bounding box center [354, 168] width 708 height 284
click at [664, 18] on span "Galerie verlassen" at bounding box center [662, 14] width 62 height 9
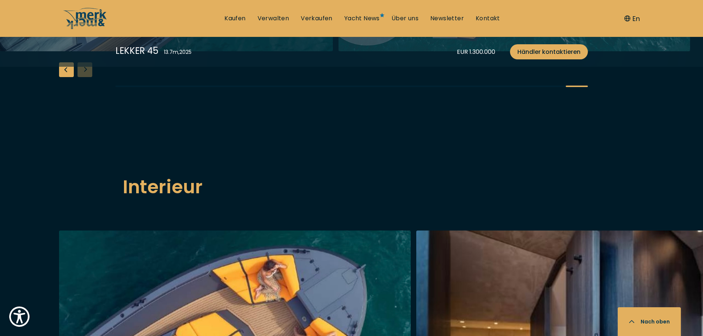
scroll to position [590, 0]
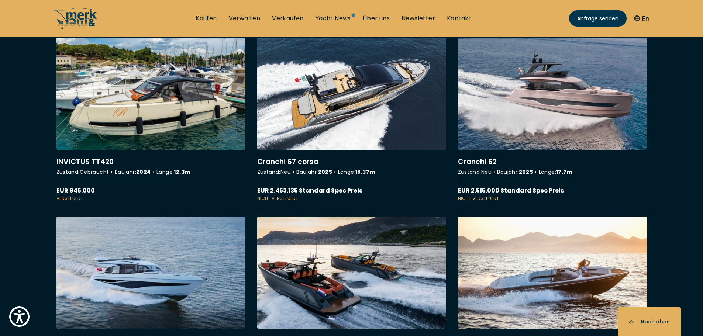
scroll to position [1771, 0]
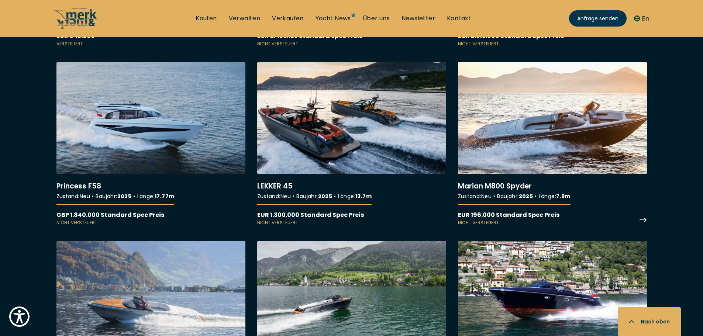
click at [559, 129] on link "More details about Marian M800 Spyder" at bounding box center [552, 144] width 189 height 164
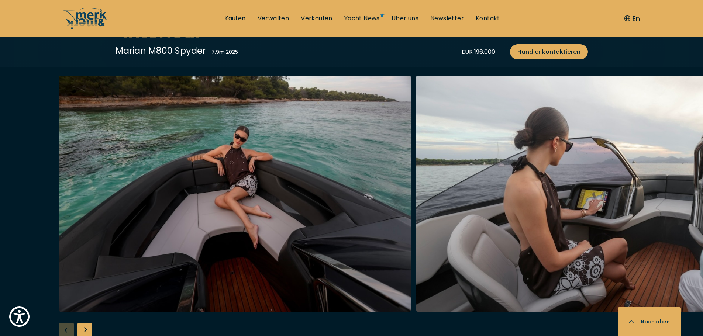
scroll to position [1033, 0]
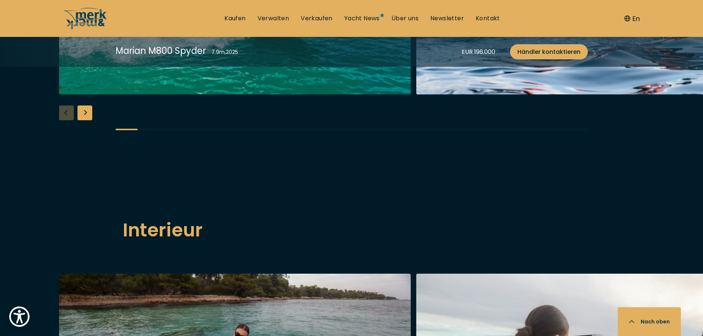
click at [85, 120] on div "Next slide" at bounding box center [84, 112] width 15 height 15
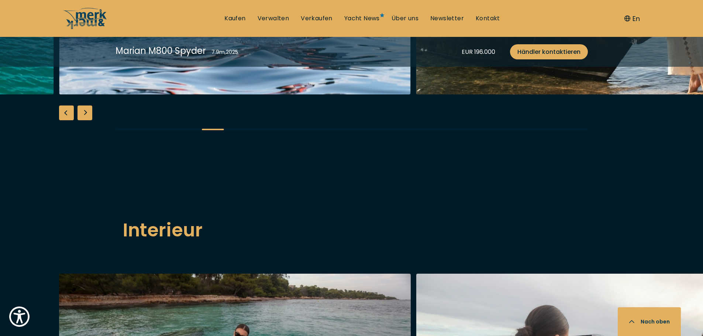
click at [85, 120] on div "Next slide" at bounding box center [84, 112] width 15 height 15
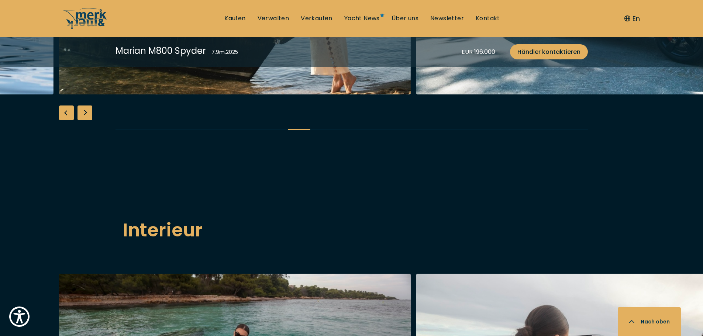
click at [85, 120] on div "Next slide" at bounding box center [84, 112] width 15 height 15
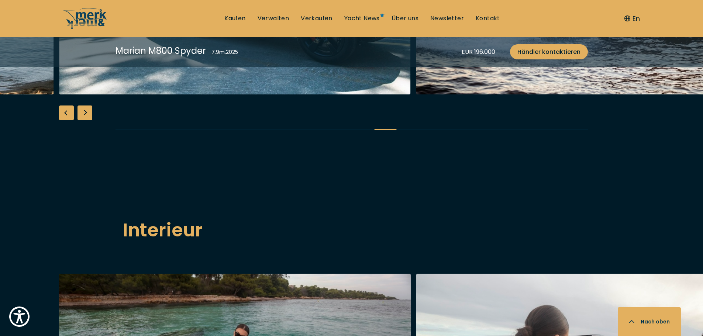
click at [85, 120] on div "Next slide" at bounding box center [84, 112] width 15 height 15
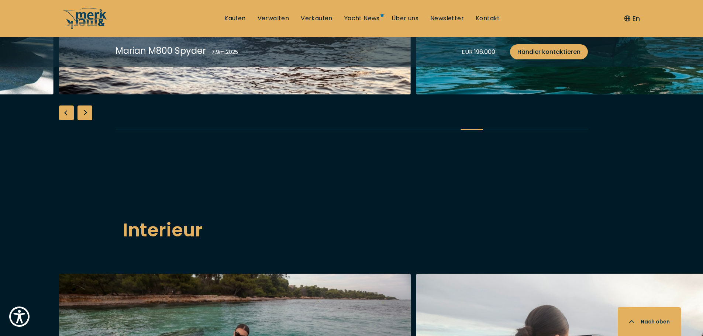
click at [85, 120] on div "Next slide" at bounding box center [84, 112] width 15 height 15
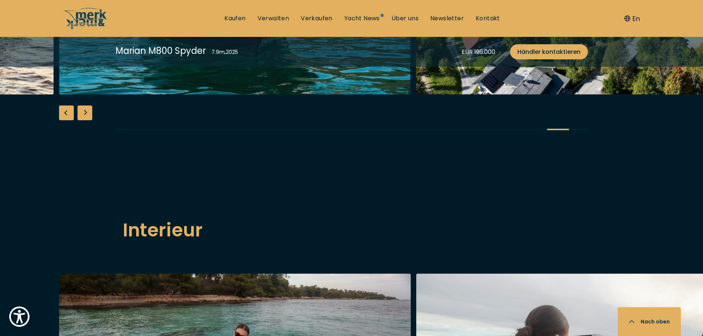
click at [85, 120] on div "Next slide" at bounding box center [84, 112] width 15 height 15
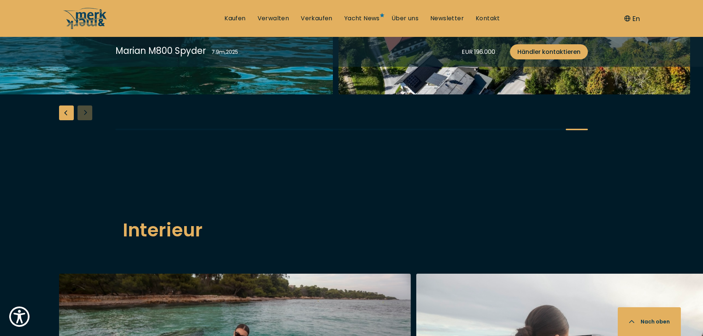
click at [85, 142] on div at bounding box center [351, 0] width 703 height 284
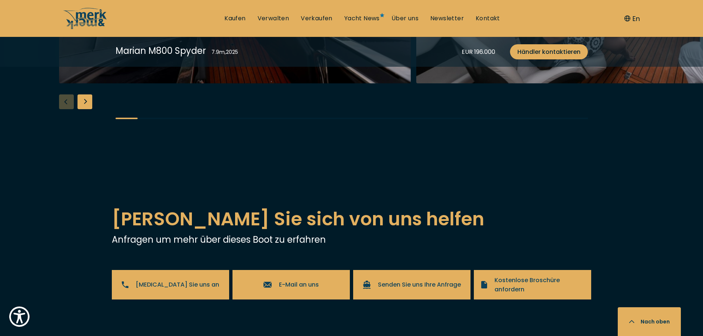
scroll to position [1476, 0]
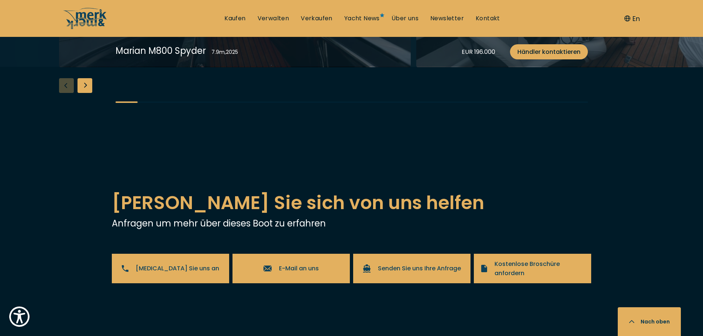
click at [91, 93] on div "Next slide" at bounding box center [84, 85] width 15 height 15
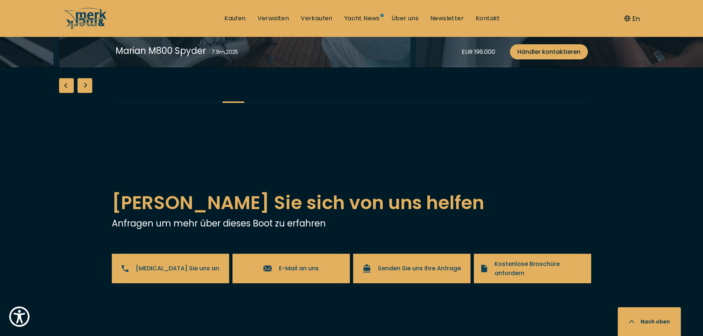
click at [91, 93] on div "Next slide" at bounding box center [84, 85] width 15 height 15
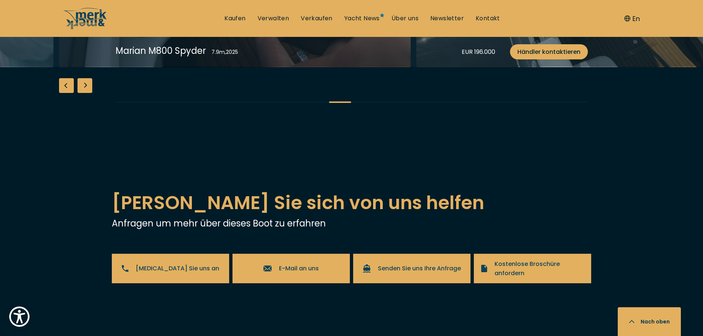
click at [91, 93] on div "Next slide" at bounding box center [84, 85] width 15 height 15
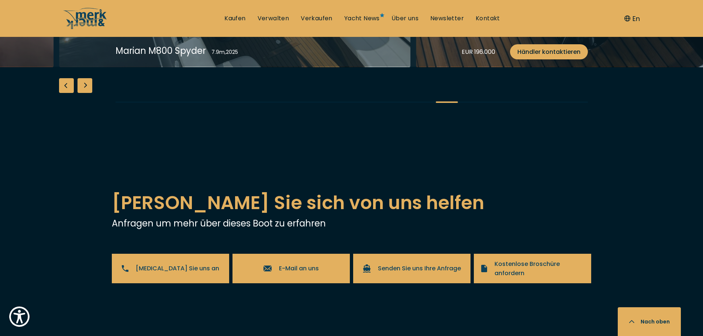
click at [91, 93] on div "Next slide" at bounding box center [84, 85] width 15 height 15
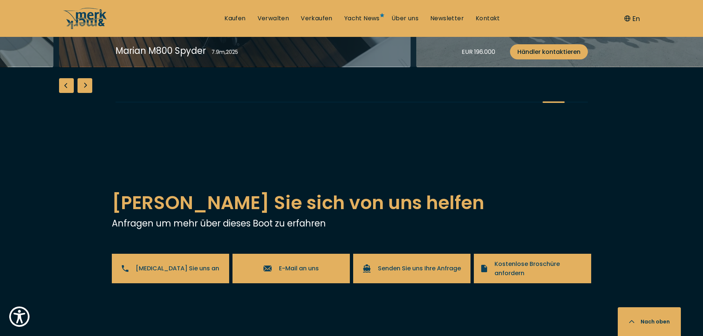
click at [91, 93] on div "Next slide" at bounding box center [84, 85] width 15 height 15
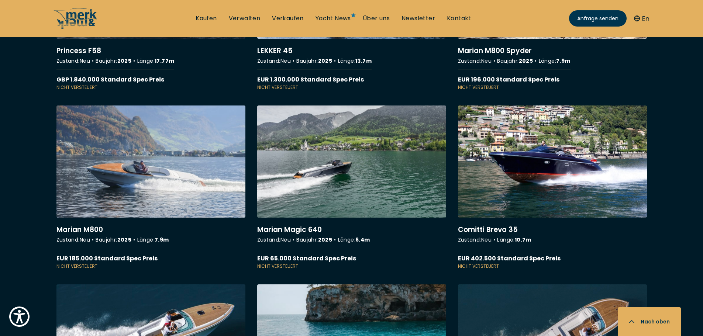
scroll to position [1918, 0]
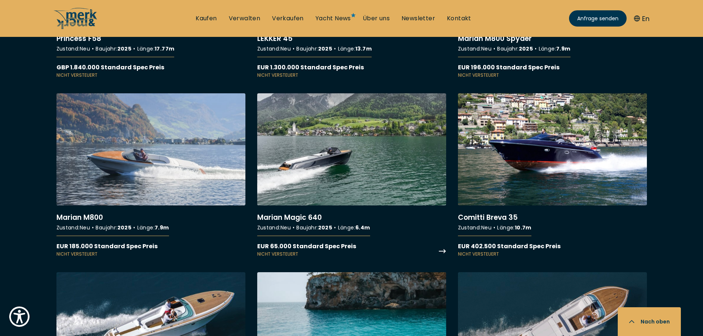
click at [363, 174] on link "More details about [PERSON_NAME] Magic 640" at bounding box center [351, 175] width 189 height 164
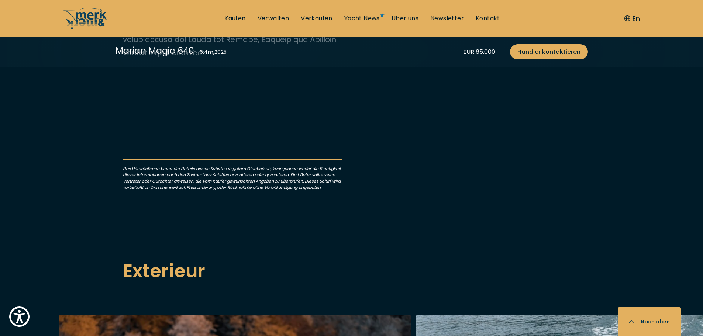
scroll to position [590, 0]
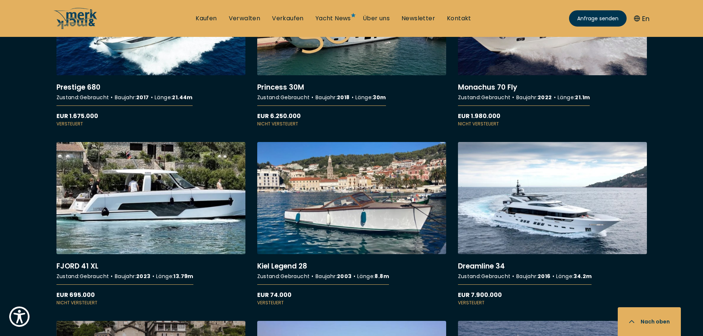
scroll to position [3099, 0]
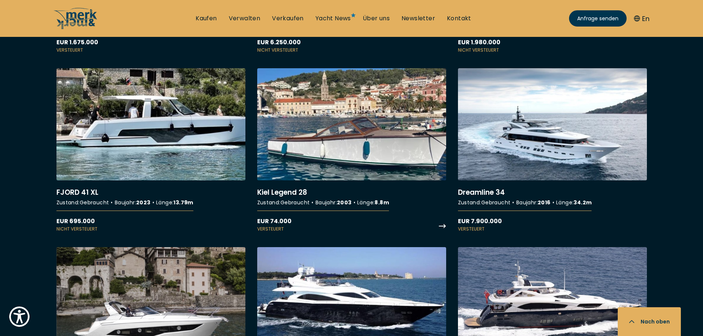
click at [358, 151] on link "More details about Kiel Legend 28" at bounding box center [351, 150] width 189 height 164
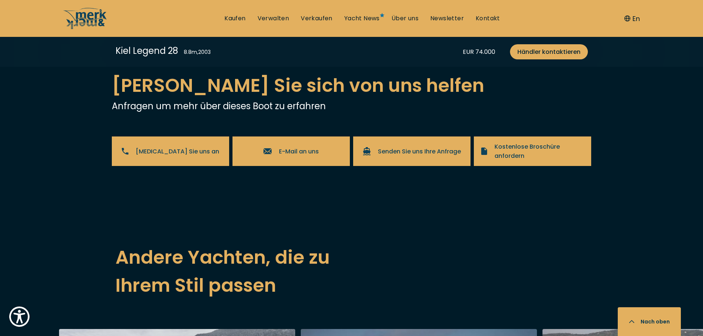
scroll to position [1254, 0]
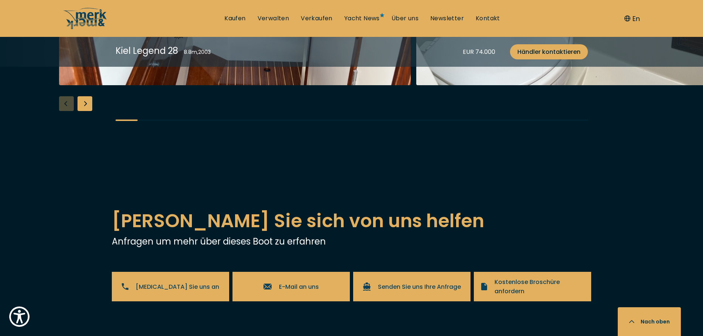
click at [89, 111] on div "Next slide" at bounding box center [84, 103] width 15 height 15
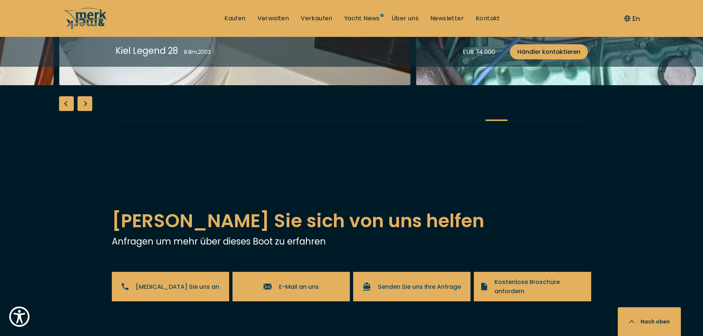
click at [89, 111] on div "Next slide" at bounding box center [84, 103] width 15 height 15
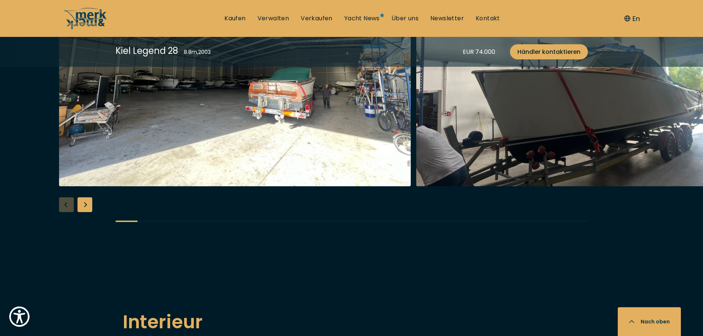
scroll to position [295, 0]
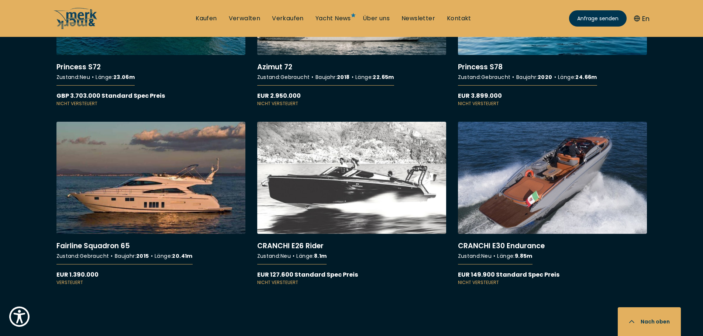
scroll to position [3763, 0]
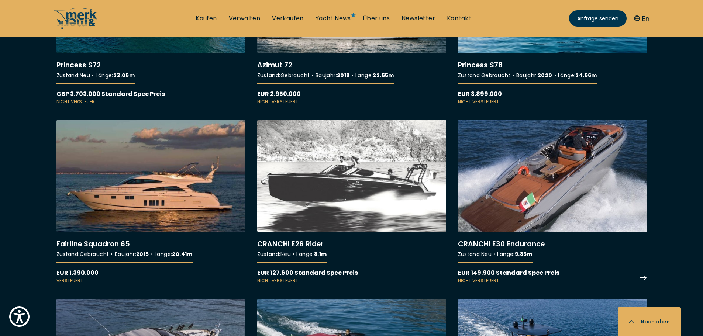
click at [570, 180] on link "More details about CRANCHI E30 Endurance" at bounding box center [552, 202] width 189 height 164
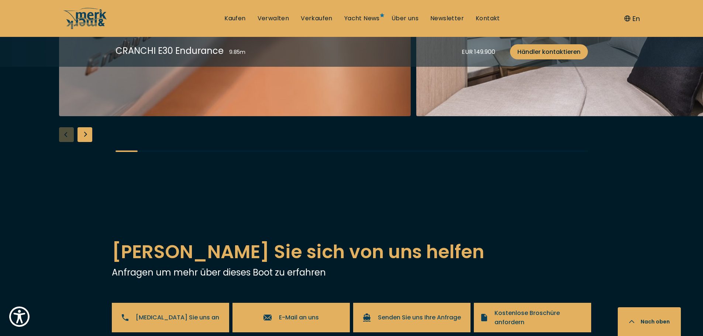
scroll to position [1476, 0]
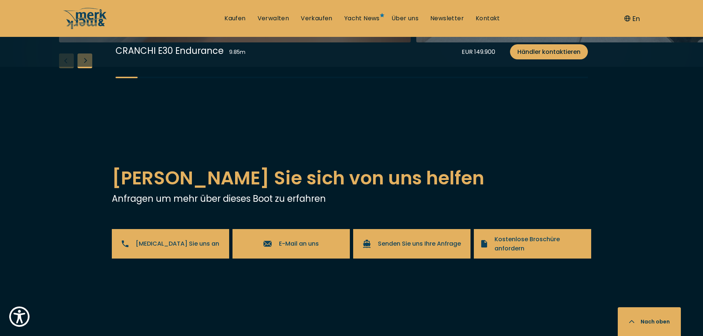
click at [88, 68] on div "Next slide" at bounding box center [84, 60] width 15 height 15
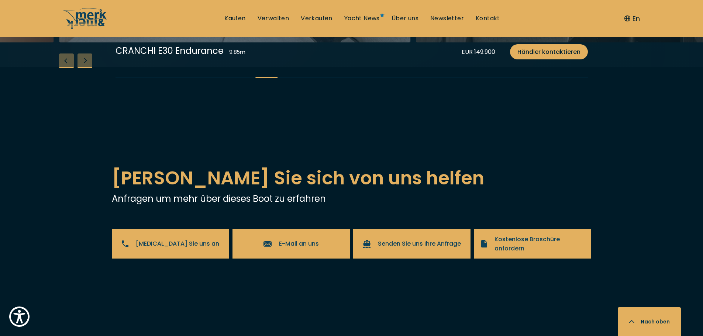
click at [88, 68] on div "Next slide" at bounding box center [84, 60] width 15 height 15
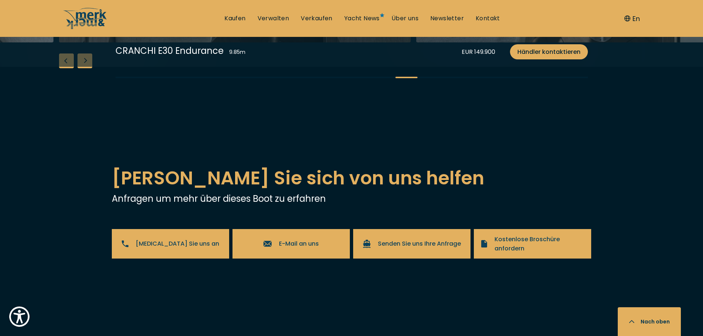
click at [88, 68] on div "Next slide" at bounding box center [84, 60] width 15 height 15
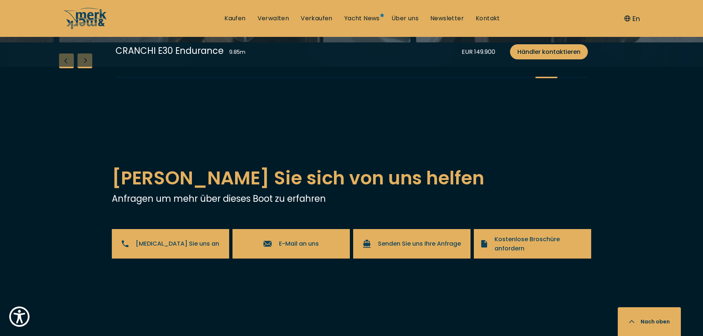
click at [88, 68] on div "Next slide" at bounding box center [84, 60] width 15 height 15
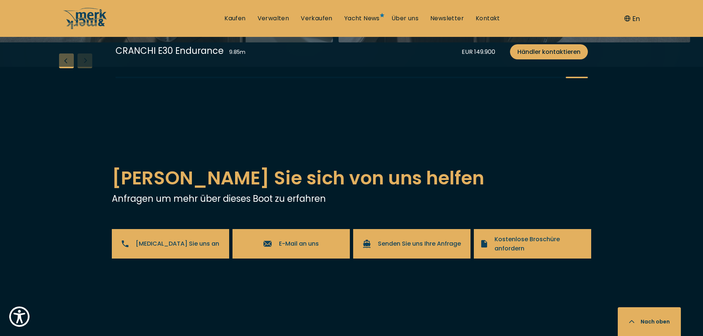
click at [65, 68] on div "Previous slide" at bounding box center [66, 60] width 15 height 15
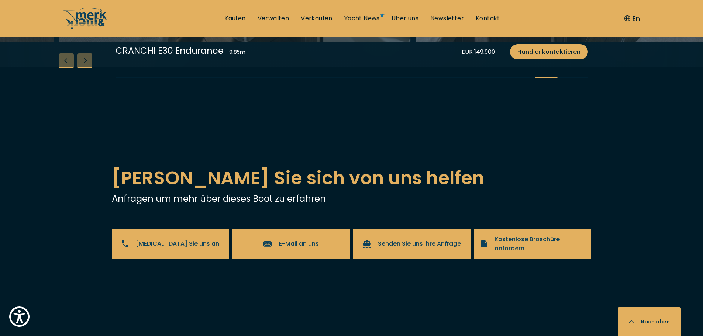
click at [63, 68] on div "Previous slide" at bounding box center [66, 60] width 15 height 15
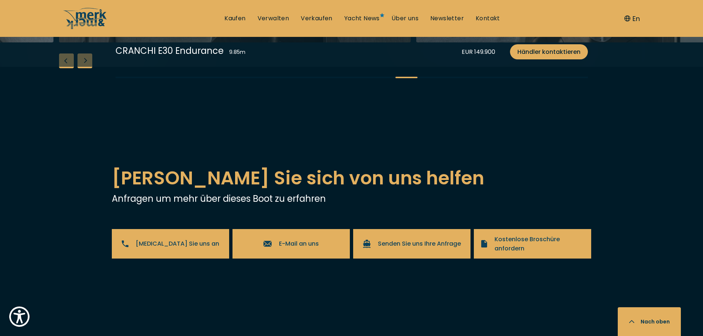
click at [63, 68] on div "Previous slide" at bounding box center [66, 60] width 15 height 15
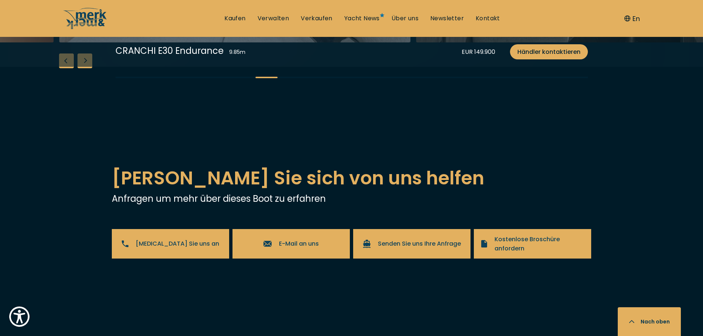
click at [63, 68] on div "Previous slide" at bounding box center [66, 60] width 15 height 15
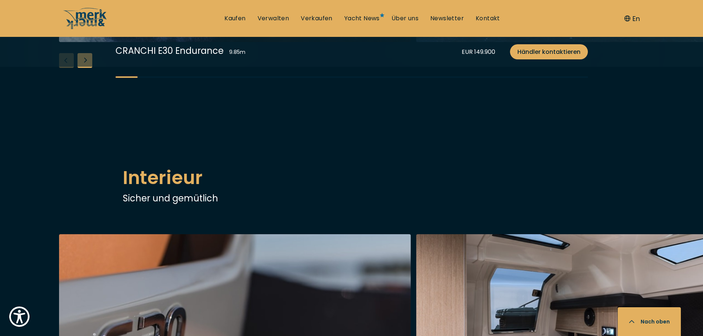
scroll to position [1033, 0]
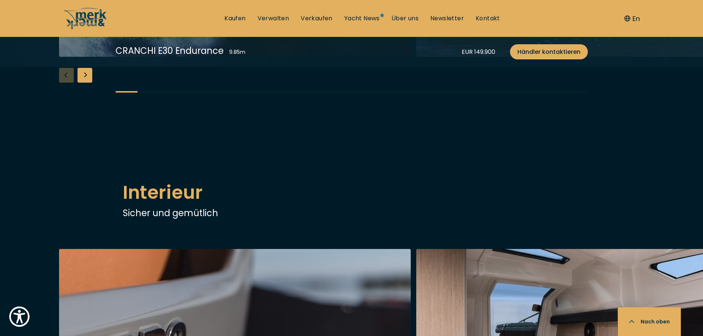
click at [89, 83] on div "Next slide" at bounding box center [84, 75] width 15 height 15
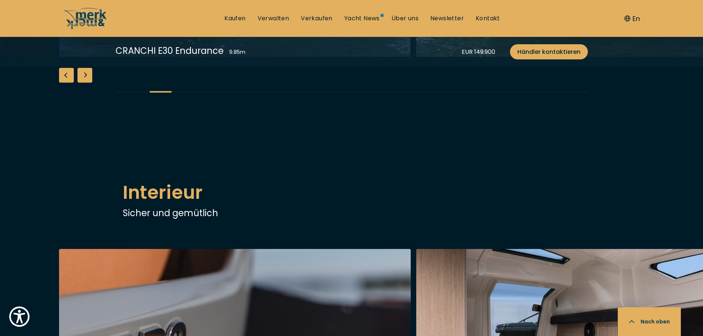
click at [89, 83] on div "Next slide" at bounding box center [84, 75] width 15 height 15
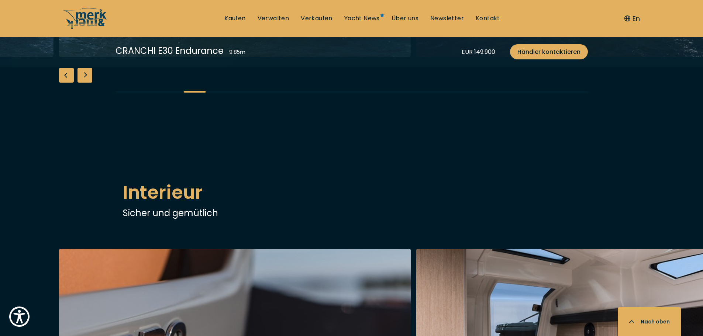
click at [89, 83] on div "Next slide" at bounding box center [84, 75] width 15 height 15
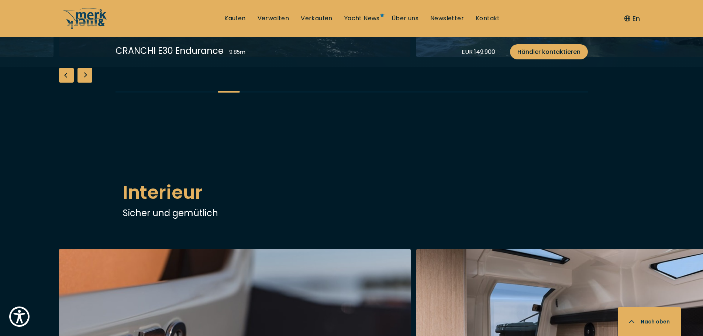
click at [89, 83] on div "Next slide" at bounding box center [84, 75] width 15 height 15
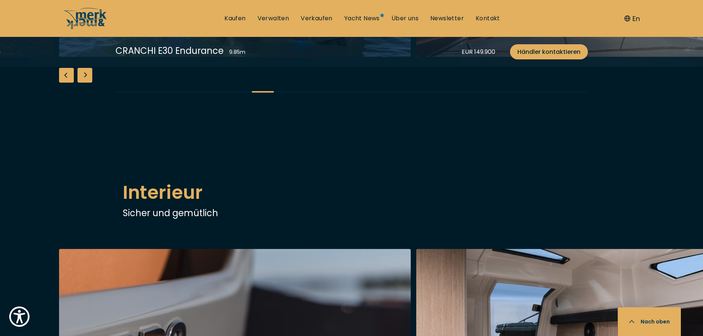
click at [89, 83] on div "Next slide" at bounding box center [84, 75] width 15 height 15
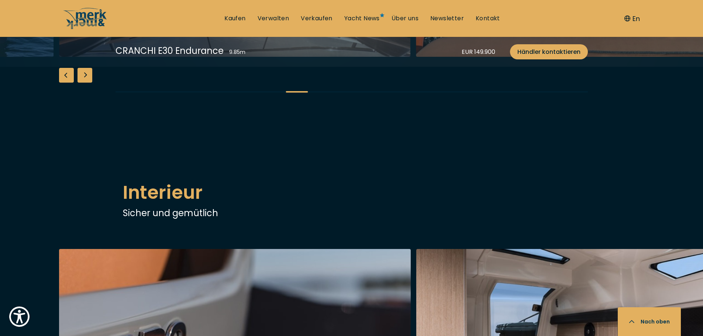
click at [89, 83] on div "Next slide" at bounding box center [84, 75] width 15 height 15
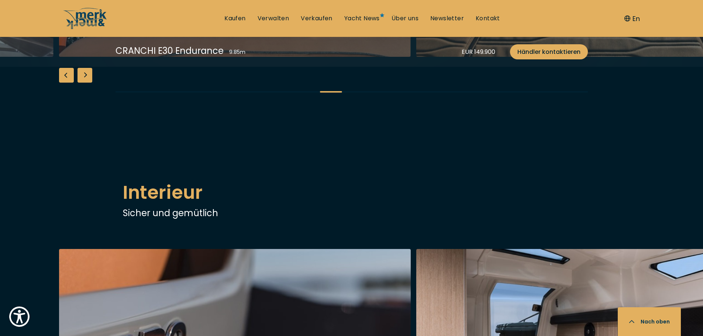
click at [89, 83] on div "Next slide" at bounding box center [84, 75] width 15 height 15
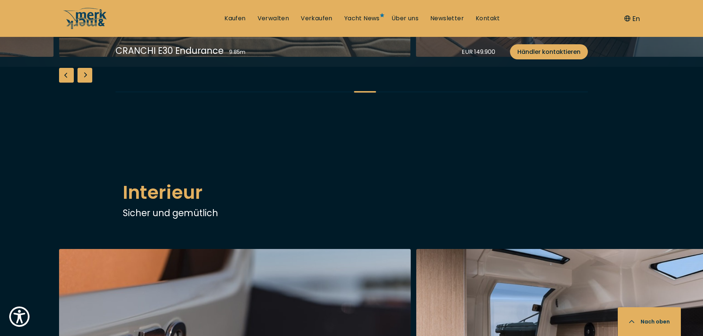
click at [89, 83] on div "Next slide" at bounding box center [84, 75] width 15 height 15
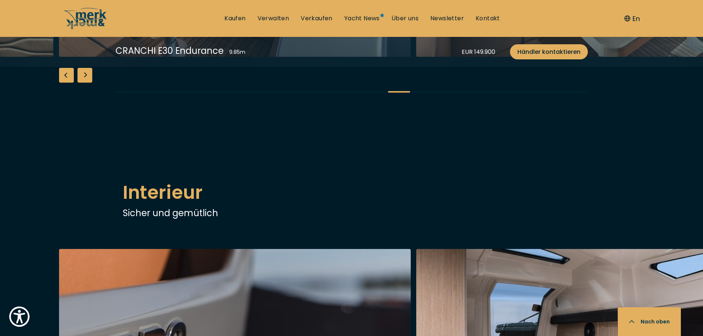
click at [89, 83] on div "Next slide" at bounding box center [84, 75] width 15 height 15
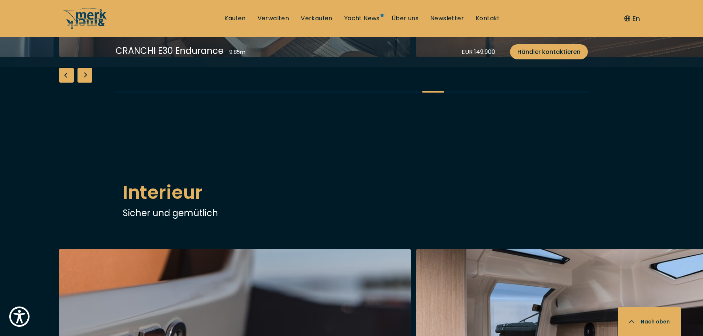
click at [89, 83] on div "Next slide" at bounding box center [84, 75] width 15 height 15
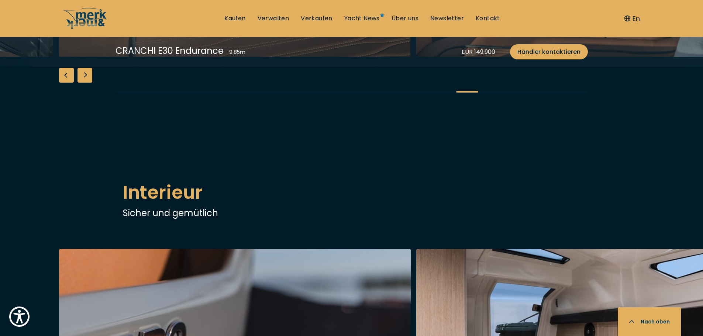
click at [89, 83] on div "Next slide" at bounding box center [84, 75] width 15 height 15
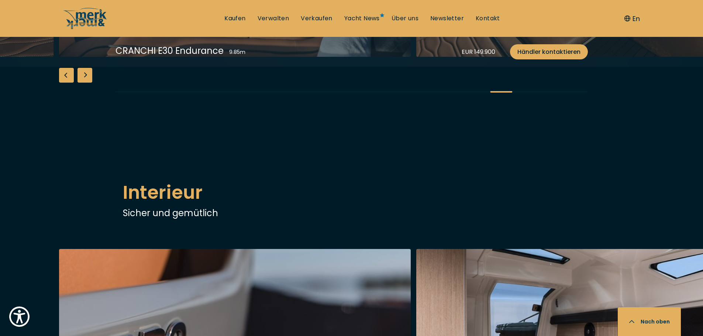
click at [89, 83] on div "Next slide" at bounding box center [84, 75] width 15 height 15
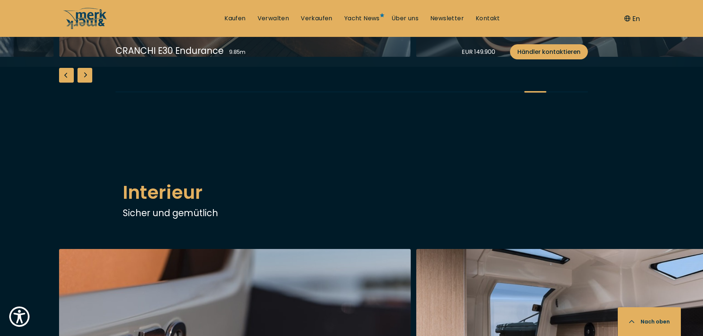
click at [89, 83] on div "Next slide" at bounding box center [84, 75] width 15 height 15
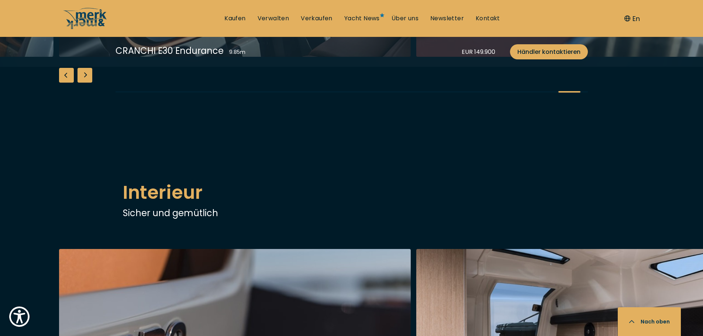
click at [89, 83] on div "Next slide" at bounding box center [84, 75] width 15 height 15
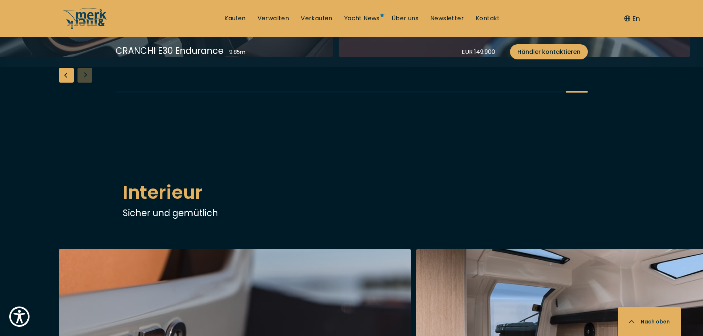
click at [72, 83] on div "Previous slide" at bounding box center [66, 75] width 15 height 15
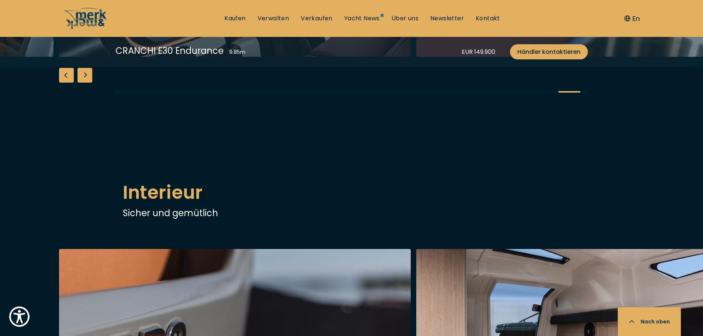
click at [72, 83] on div "Previous slide" at bounding box center [66, 75] width 15 height 15
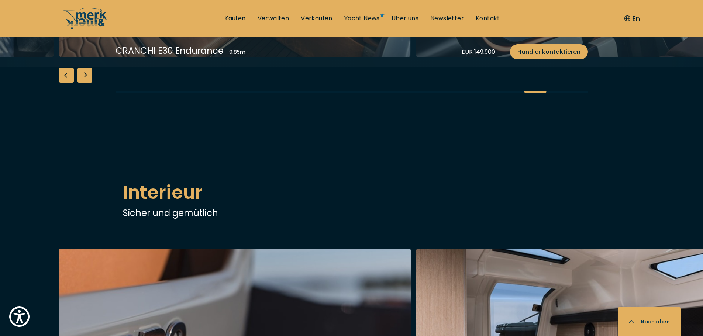
click at [72, 83] on div "Previous slide" at bounding box center [66, 75] width 15 height 15
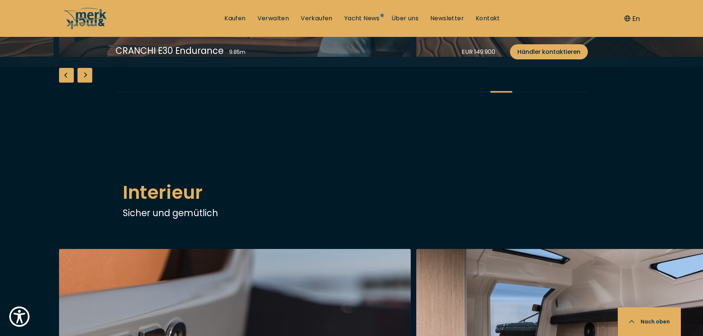
click at [72, 83] on div "Previous slide" at bounding box center [66, 75] width 15 height 15
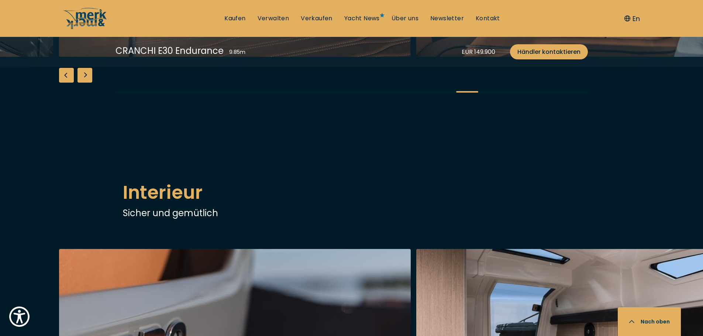
click at [72, 83] on div "Previous slide" at bounding box center [66, 75] width 15 height 15
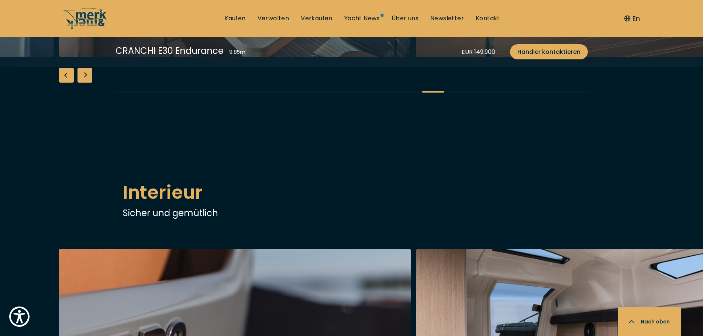
click at [72, 83] on div "Previous slide" at bounding box center [66, 75] width 15 height 15
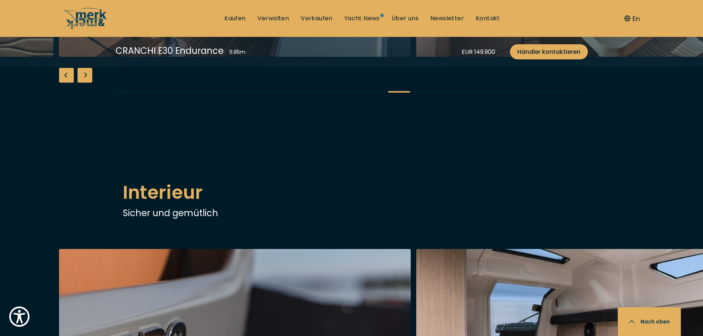
click at [72, 83] on div "Previous slide" at bounding box center [66, 75] width 15 height 15
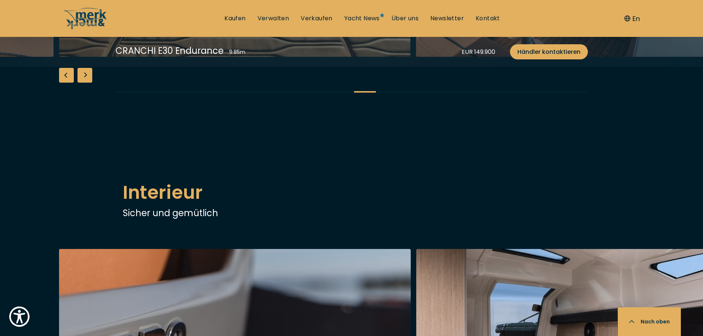
click at [72, 83] on div "Previous slide" at bounding box center [66, 75] width 15 height 15
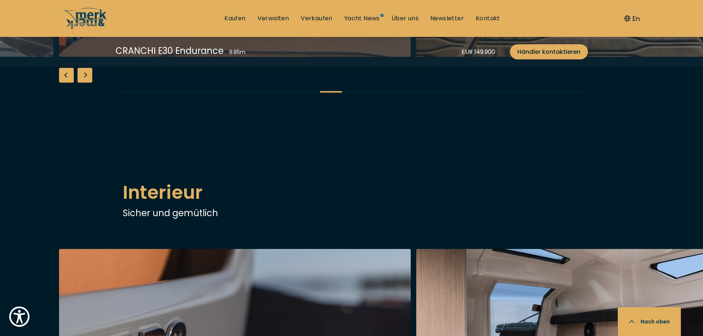
click at [72, 83] on div "Previous slide" at bounding box center [66, 75] width 15 height 15
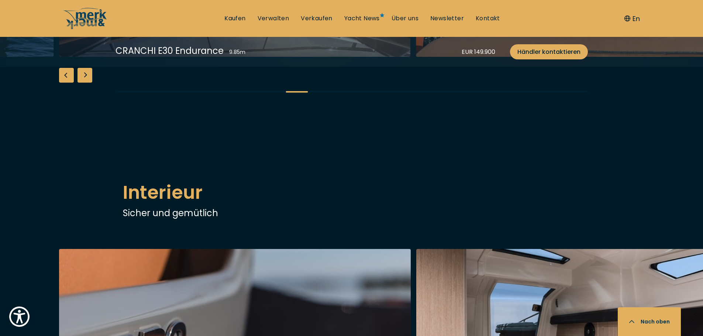
click at [72, 83] on div "Previous slide" at bounding box center [66, 75] width 15 height 15
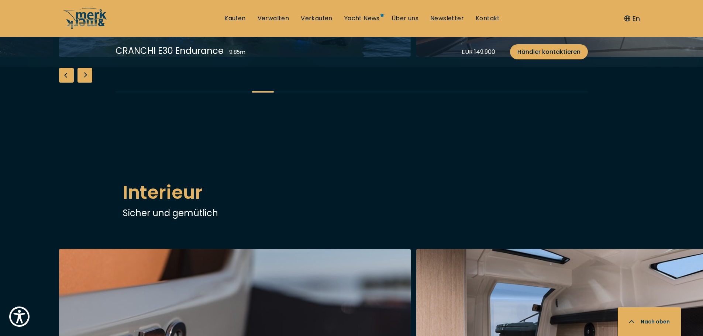
click at [72, 83] on div "Previous slide" at bounding box center [66, 75] width 15 height 15
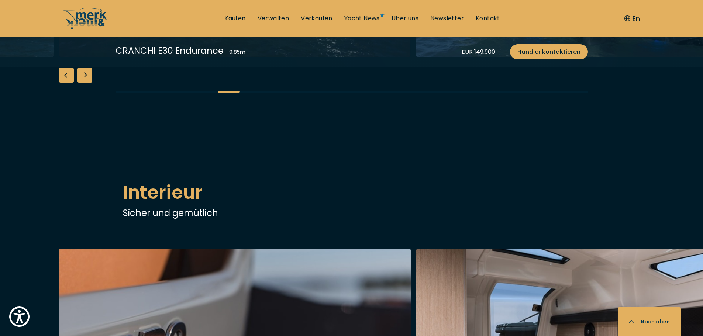
click at [72, 83] on div "Previous slide" at bounding box center [66, 75] width 15 height 15
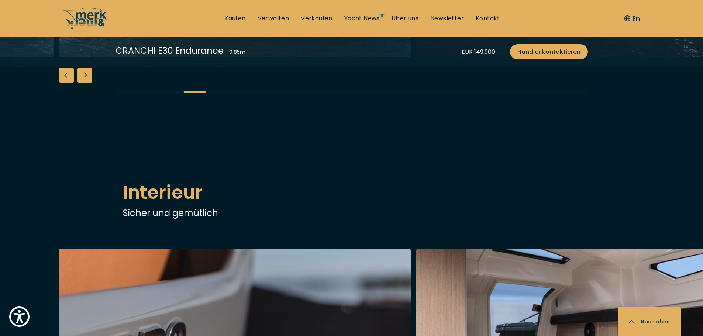
click at [72, 83] on div "Previous slide" at bounding box center [66, 75] width 15 height 15
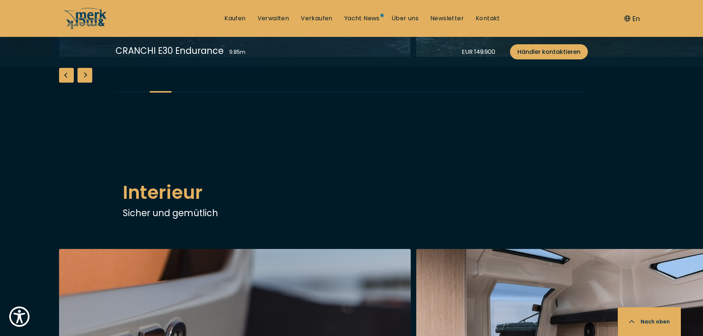
click at [72, 83] on div "Previous slide" at bounding box center [66, 75] width 15 height 15
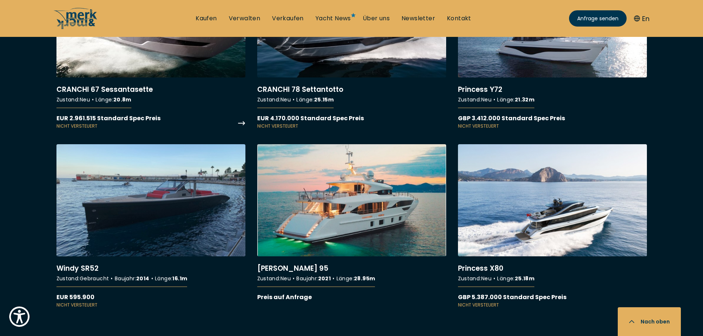
scroll to position [4279, 0]
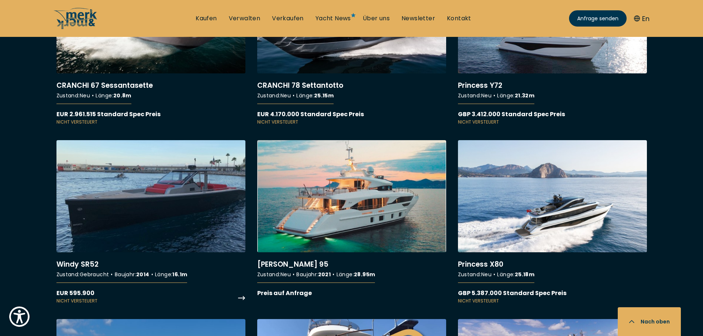
click at [146, 210] on link "More details about Windy SR52" at bounding box center [150, 222] width 189 height 164
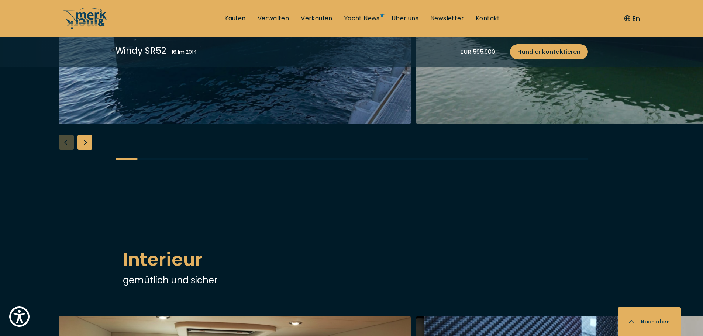
scroll to position [1033, 0]
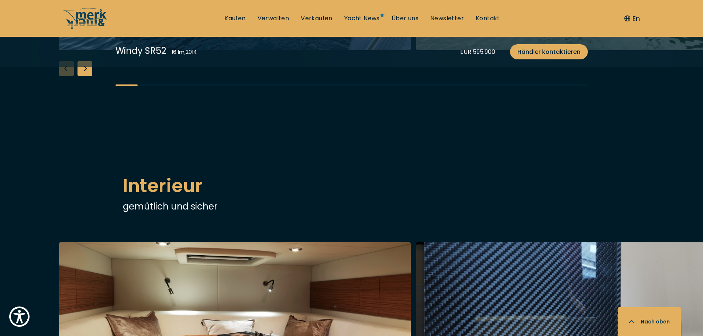
click at [82, 76] on div "Next slide" at bounding box center [84, 68] width 15 height 15
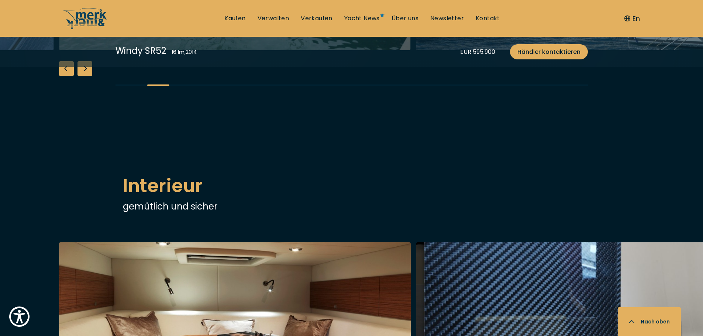
click at [82, 76] on div "Next slide" at bounding box center [84, 68] width 15 height 15
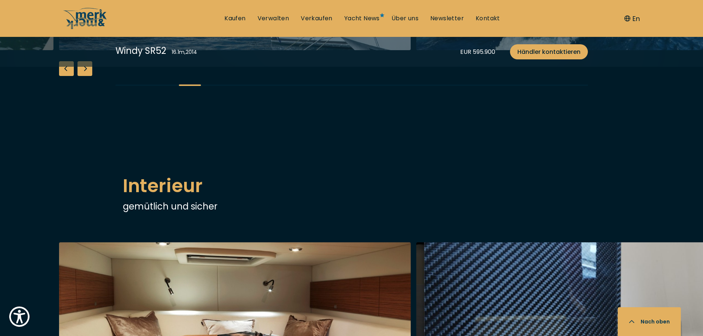
click at [82, 76] on div "Next slide" at bounding box center [84, 68] width 15 height 15
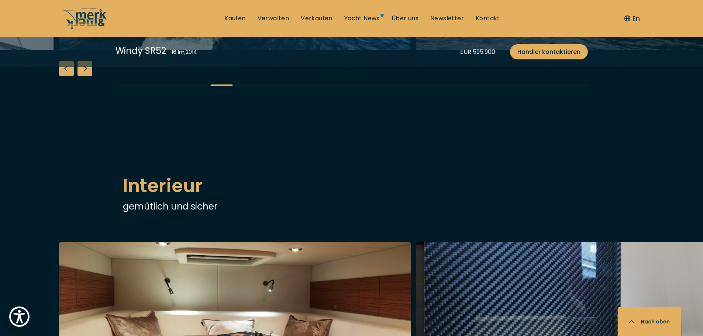
click at [82, 76] on div "Next slide" at bounding box center [84, 68] width 15 height 15
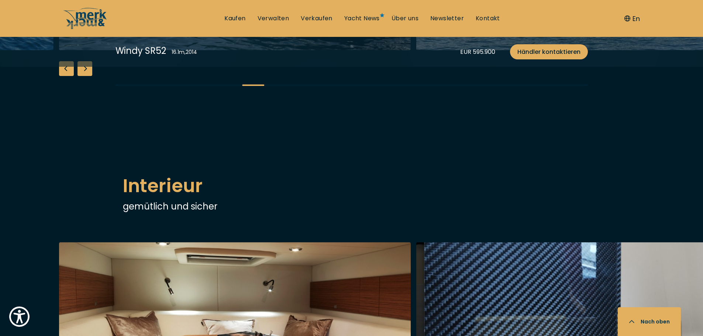
click at [82, 76] on div "Next slide" at bounding box center [84, 68] width 15 height 15
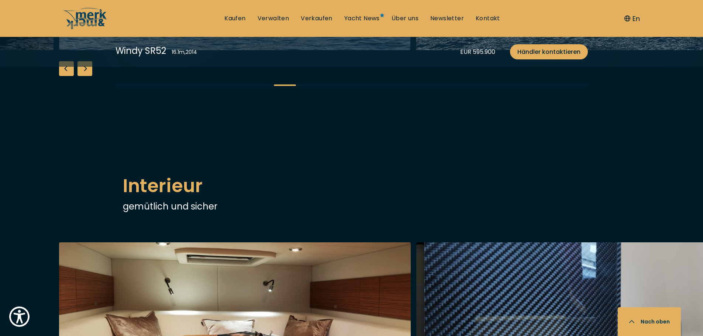
click at [82, 76] on div "Next slide" at bounding box center [84, 68] width 15 height 15
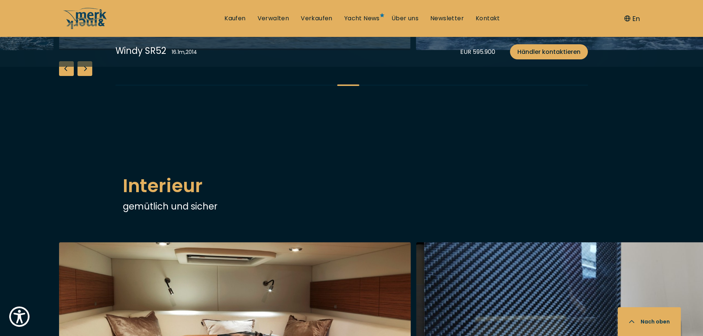
click at [82, 76] on div "Next slide" at bounding box center [84, 68] width 15 height 15
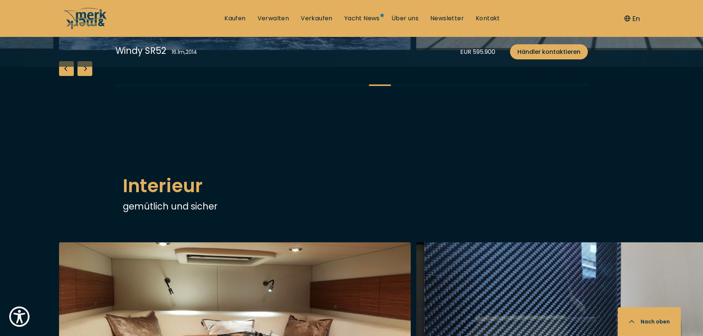
click at [82, 76] on div "Next slide" at bounding box center [84, 68] width 15 height 15
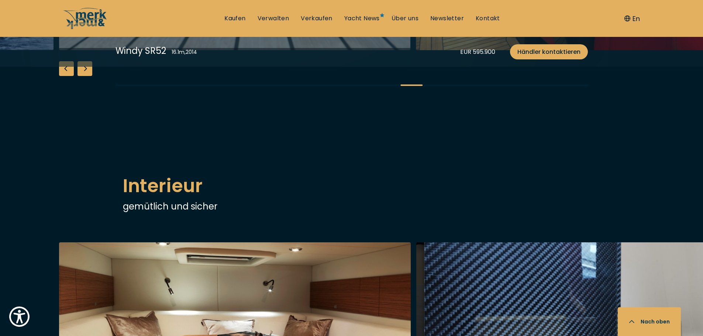
click at [82, 76] on div "Next slide" at bounding box center [84, 68] width 15 height 15
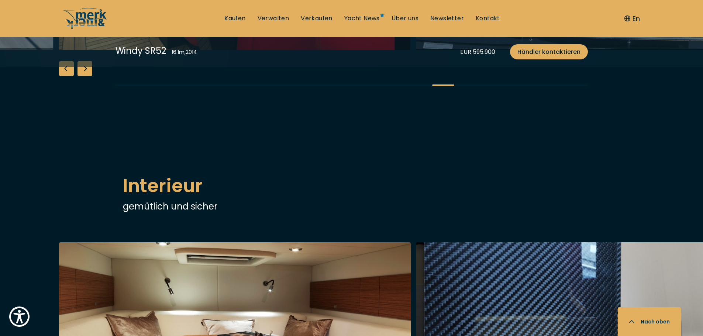
click at [82, 76] on div "Next slide" at bounding box center [84, 68] width 15 height 15
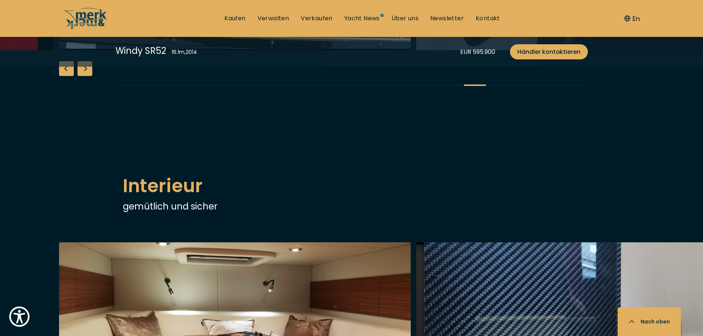
click at [82, 76] on div "Next slide" at bounding box center [84, 68] width 15 height 15
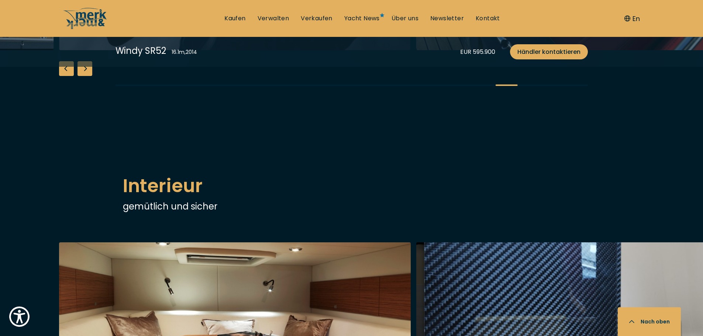
click at [82, 76] on div "Next slide" at bounding box center [84, 68] width 15 height 15
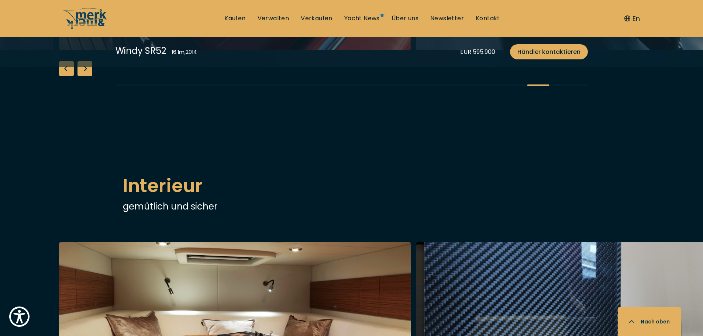
click at [82, 76] on div "Next slide" at bounding box center [84, 68] width 15 height 15
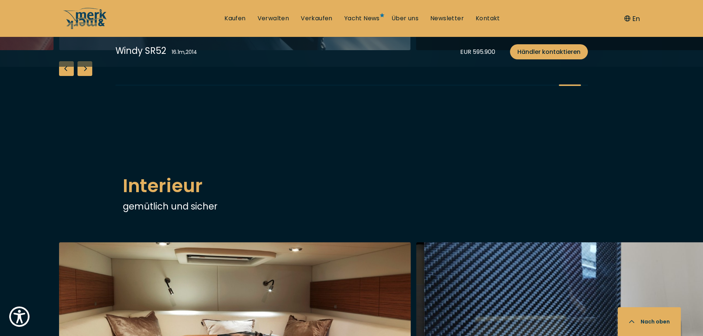
click at [82, 76] on div "Next slide" at bounding box center [84, 68] width 15 height 15
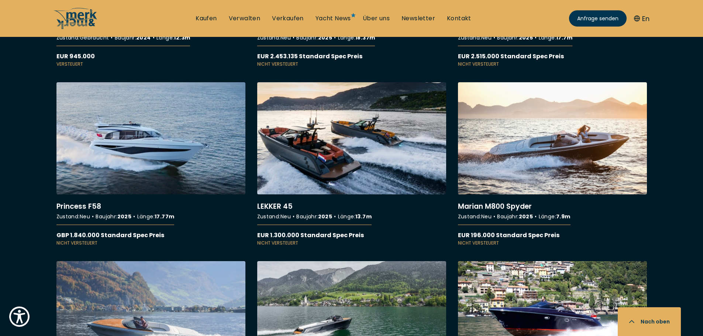
scroll to position [1697, 0]
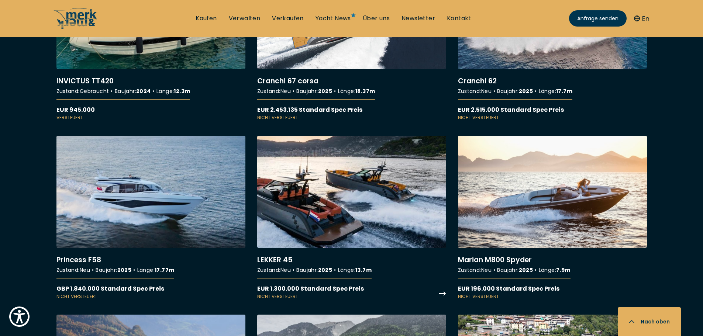
click at [339, 193] on link "More details about LEKKER 45" at bounding box center [351, 218] width 189 height 164
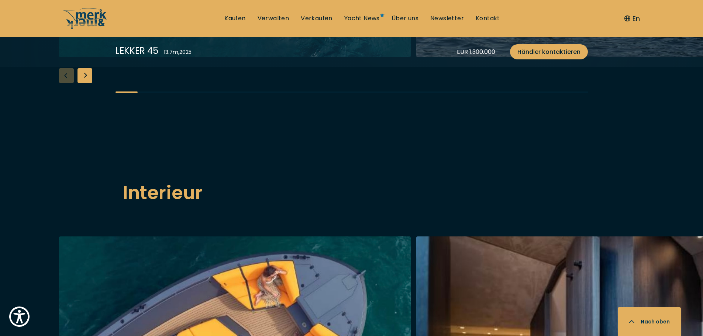
scroll to position [959, 0]
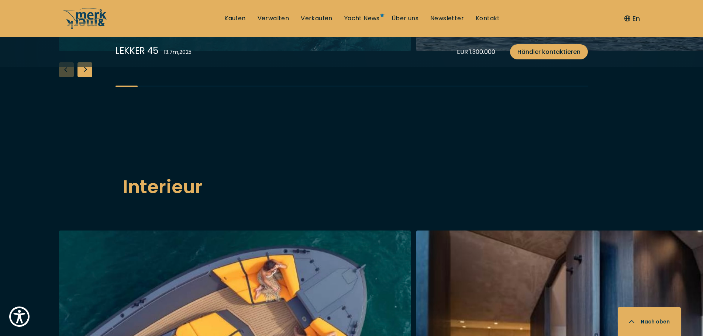
click at [86, 77] on div "Next slide" at bounding box center [84, 69] width 15 height 15
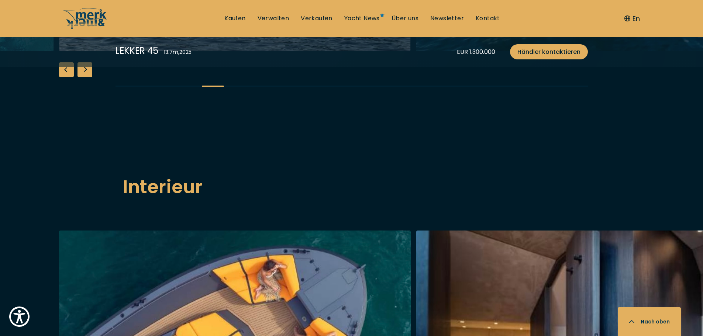
click at [86, 77] on div "Next slide" at bounding box center [84, 69] width 15 height 15
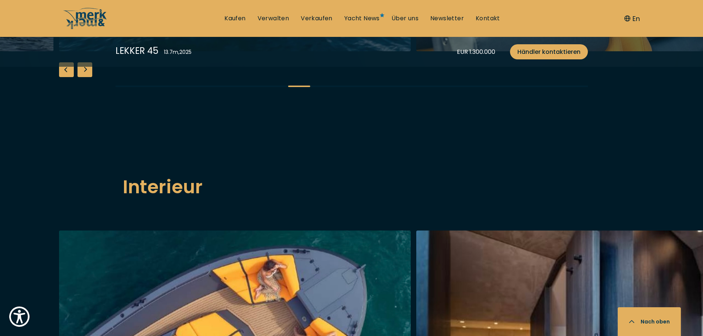
click at [86, 77] on div "Next slide" at bounding box center [84, 69] width 15 height 15
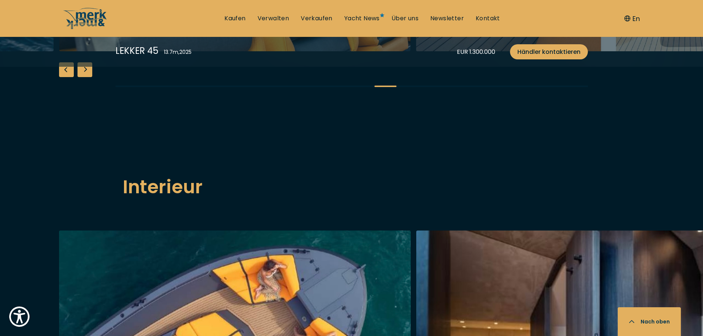
click at [86, 77] on div "Next slide" at bounding box center [84, 69] width 15 height 15
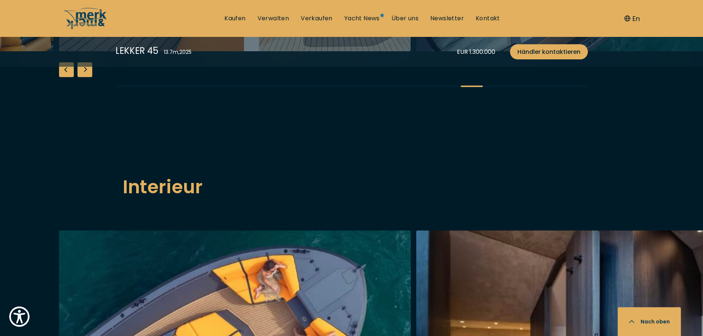
click at [86, 77] on div "Next slide" at bounding box center [84, 69] width 15 height 15
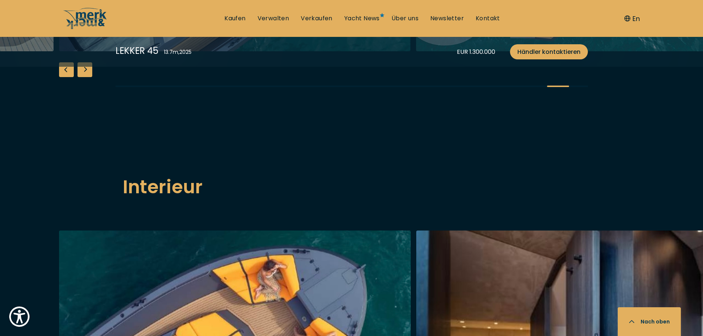
click at [86, 77] on div "Next slide" at bounding box center [84, 69] width 15 height 15
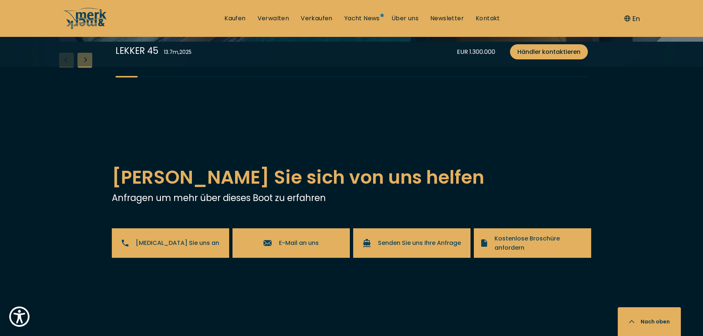
scroll to position [1402, 0]
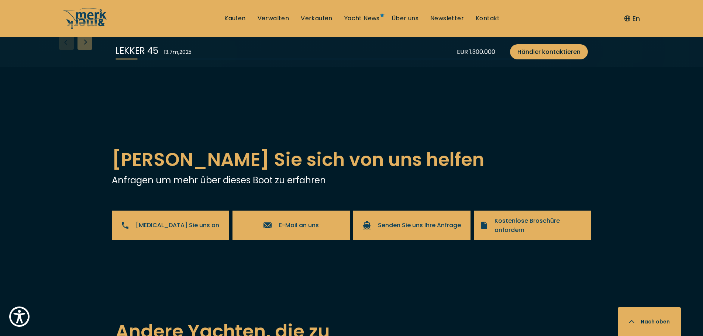
click at [81, 50] on div "Next slide" at bounding box center [84, 42] width 15 height 15
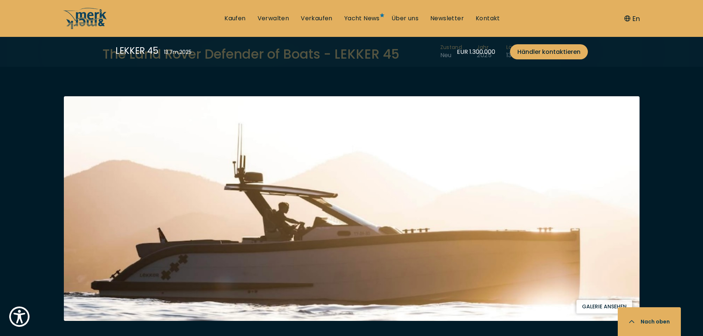
scroll to position [0, 0]
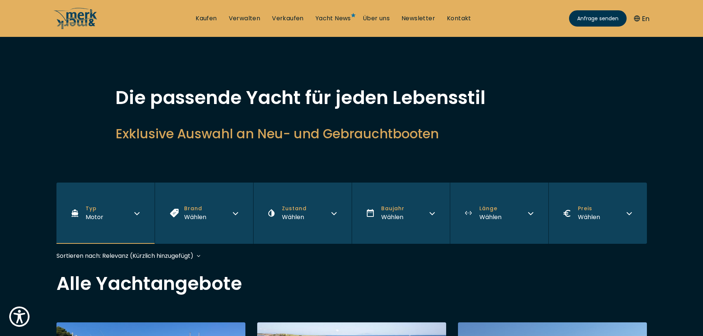
click at [131, 213] on button "Typ Motor" at bounding box center [105, 213] width 98 height 61
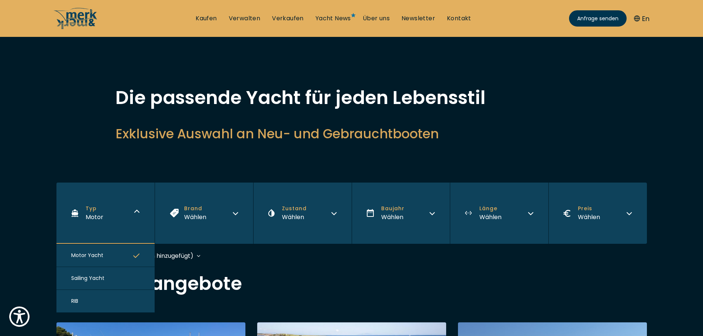
click at [96, 273] on button "Sailing Yacht" at bounding box center [105, 278] width 98 height 23
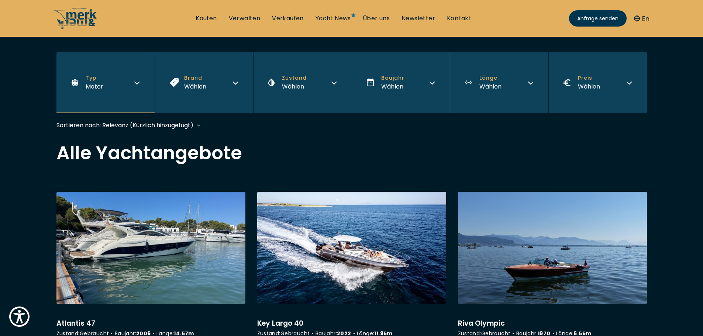
scroll to position [183, 0]
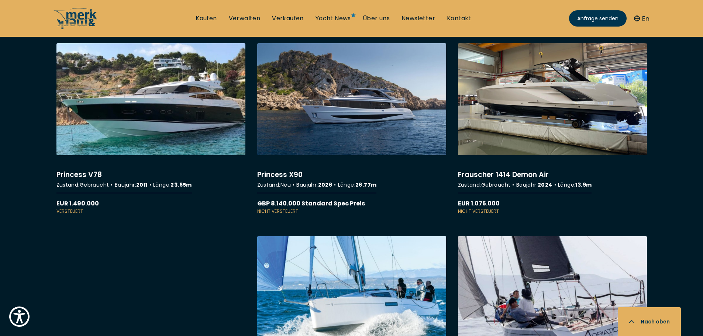
scroll to position [885, 0]
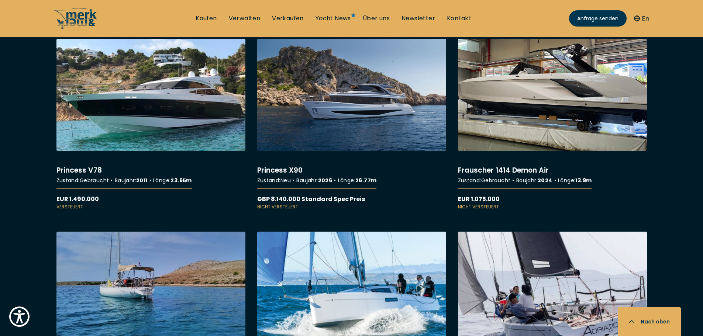
click at [523, 135] on link "More details about Frauscher 1414 Demon Air" at bounding box center [552, 125] width 189 height 172
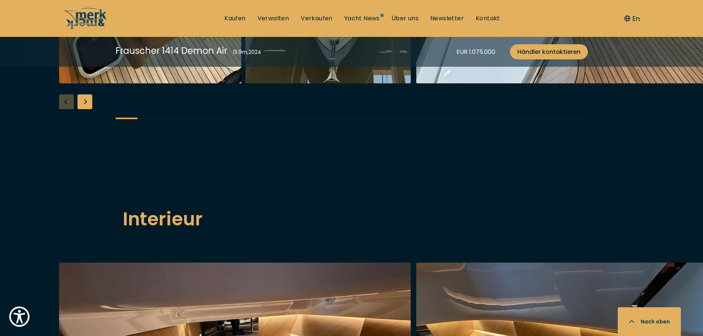
scroll to position [885, 0]
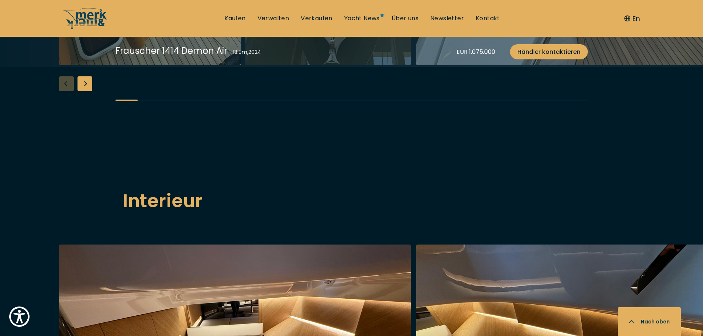
click at [83, 91] on div "Next slide" at bounding box center [84, 83] width 15 height 15
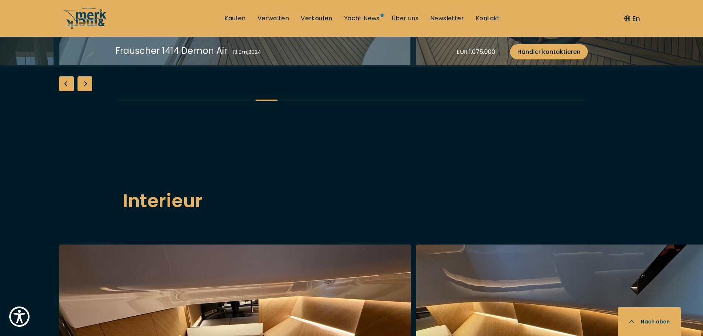
click at [83, 91] on div "Next slide" at bounding box center [84, 83] width 15 height 15
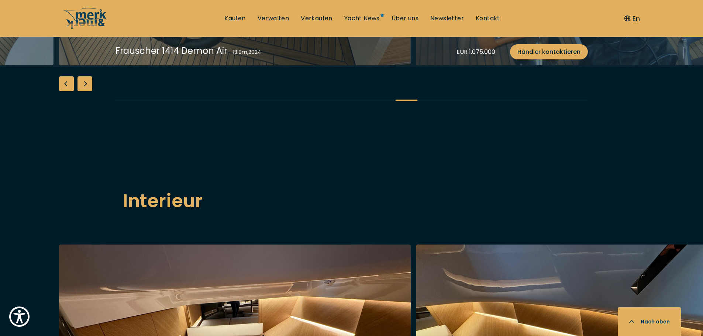
click at [83, 91] on div "Next slide" at bounding box center [84, 83] width 15 height 15
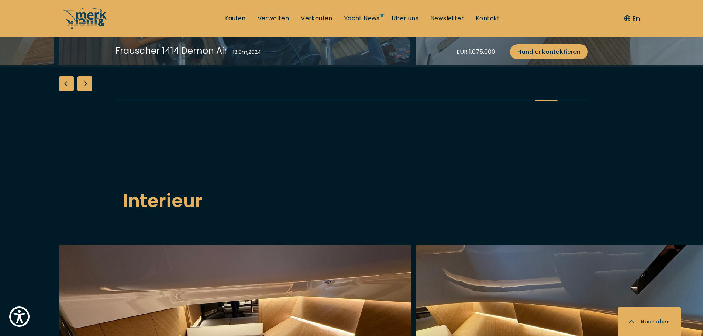
click at [83, 91] on div "Next slide" at bounding box center [84, 83] width 15 height 15
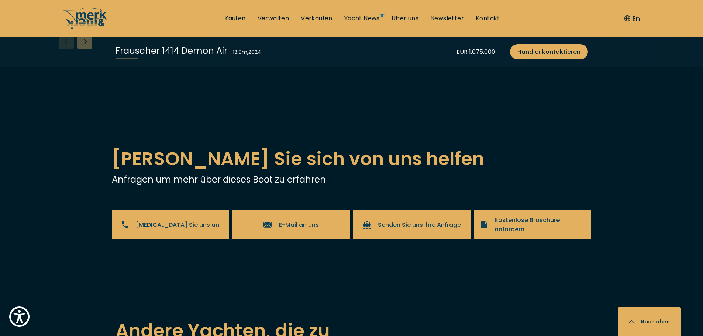
scroll to position [1328, 0]
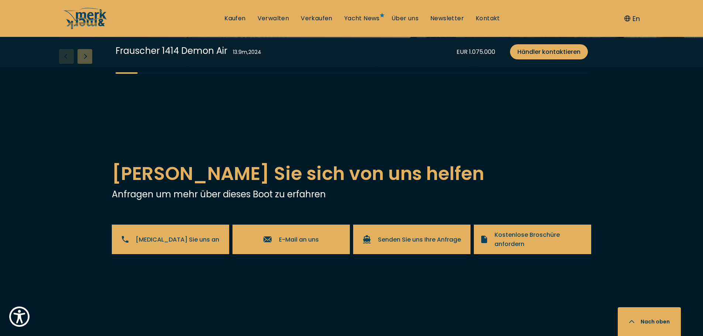
click at [84, 64] on div "Next slide" at bounding box center [84, 56] width 15 height 15
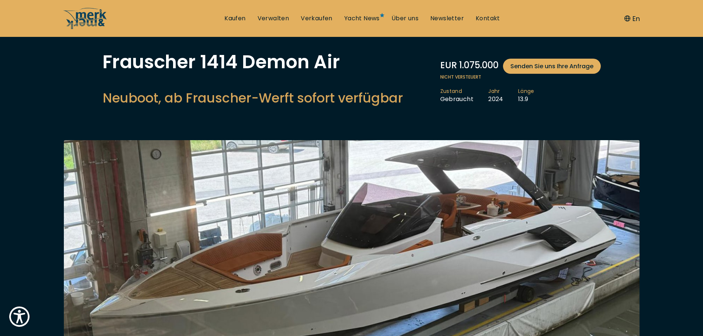
scroll to position [0, 0]
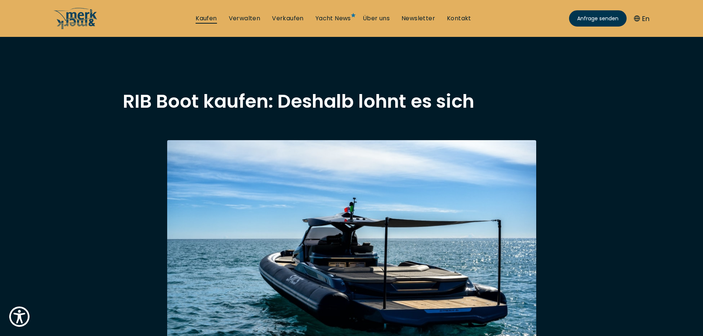
click at [211, 20] on link "Kaufen" at bounding box center [206, 18] width 21 height 8
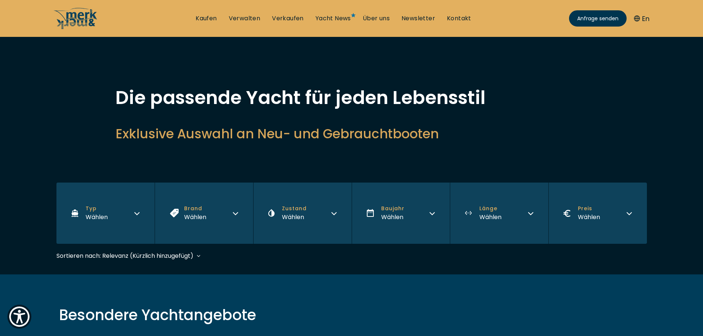
scroll to position [74, 0]
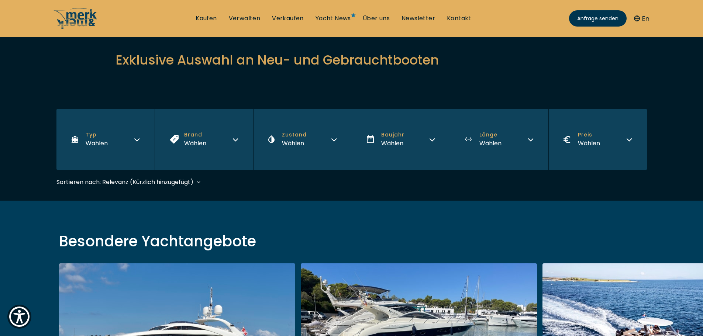
click at [137, 138] on icon "button" at bounding box center [137, 139] width 6 height 6
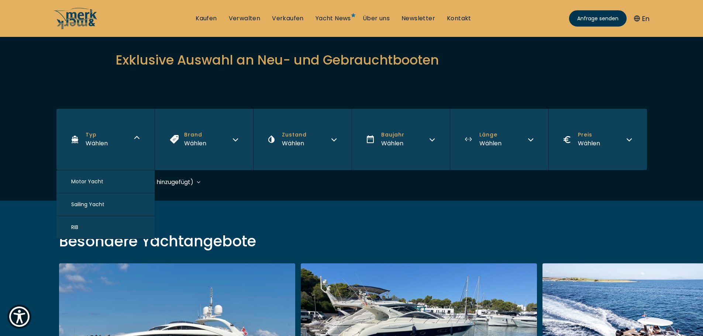
click at [113, 183] on button "Motor Yacht" at bounding box center [105, 181] width 98 height 23
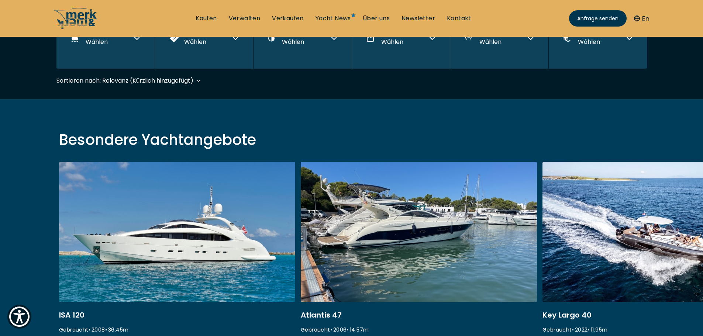
scroll to position [183, 0]
